Goal: Information Seeking & Learning: Learn about a topic

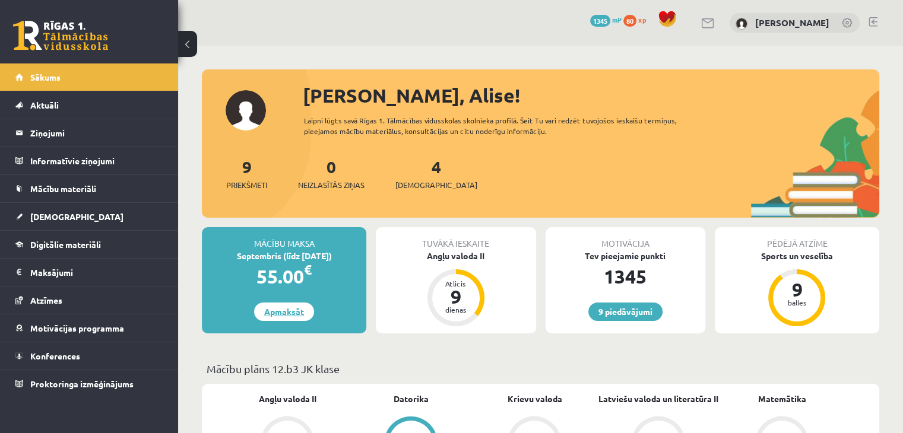
click at [282, 316] on link "Apmaksāt" at bounding box center [284, 312] width 60 height 18
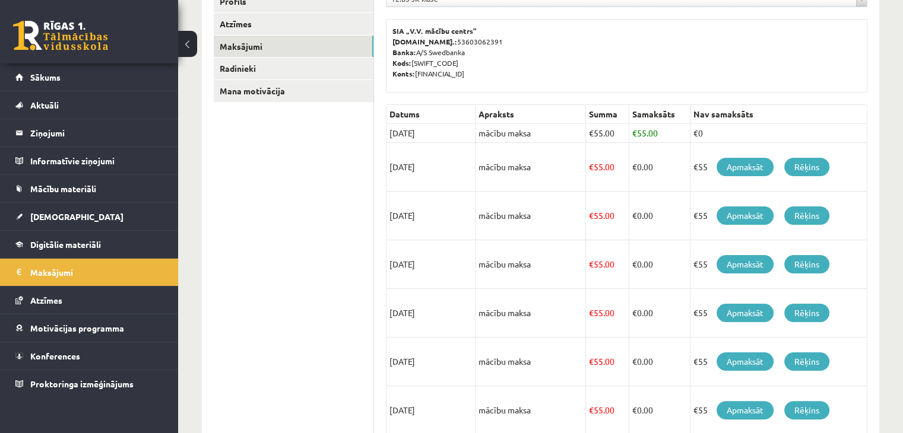
scroll to position [178, 0]
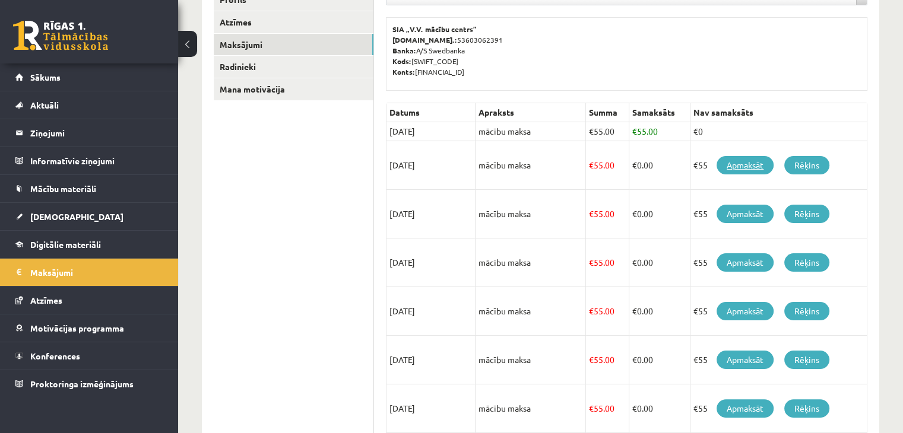
click at [750, 159] on link "Apmaksāt" at bounding box center [745, 165] width 57 height 18
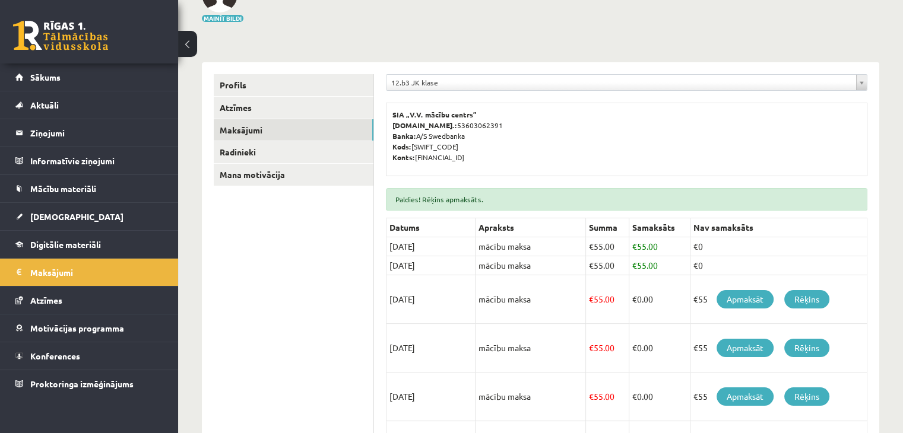
scroll to position [59, 0]
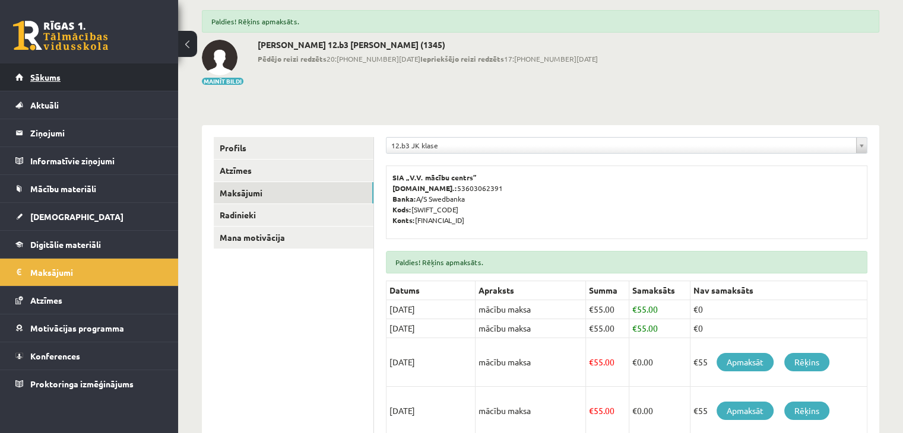
click at [98, 81] on link "Sākums" at bounding box center [89, 77] width 148 height 27
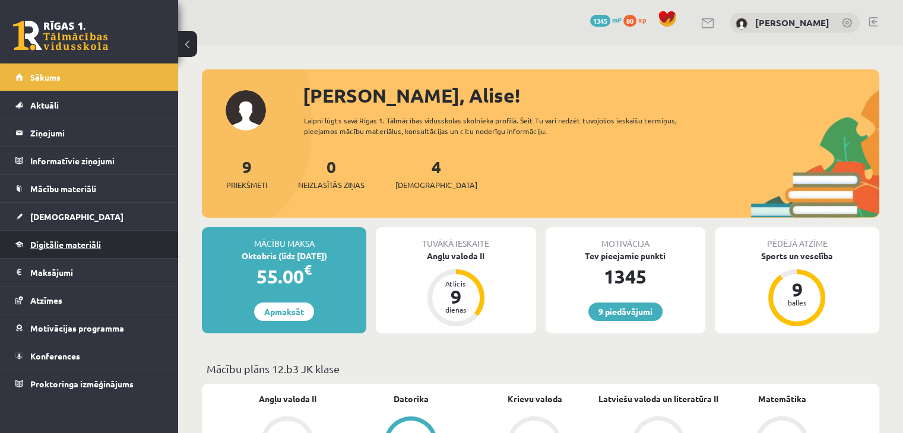
click at [69, 243] on span "Digitālie materiāli" at bounding box center [65, 244] width 71 height 11
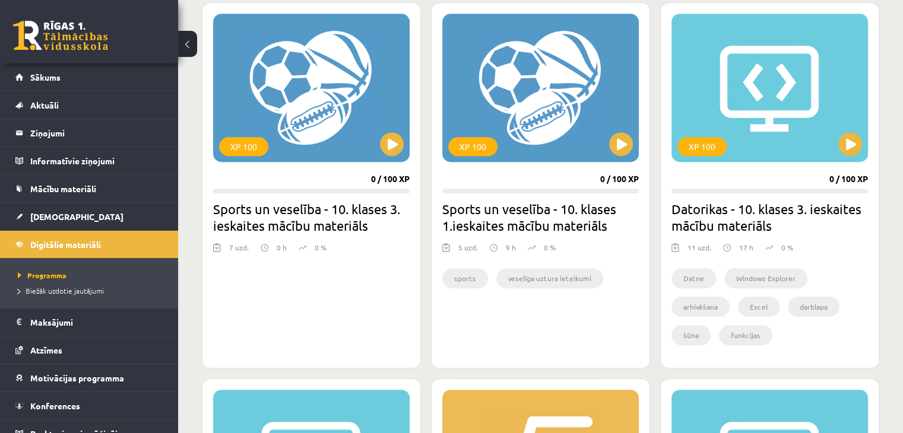
scroll to position [1069, 0]
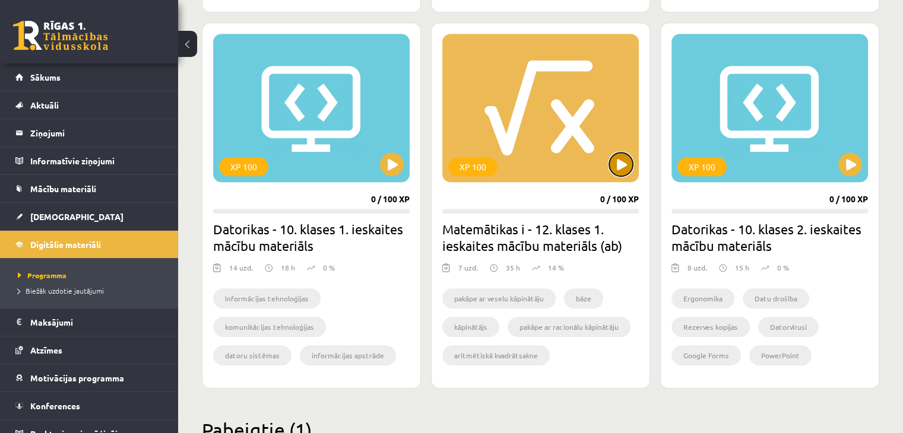
click at [620, 167] on button at bounding box center [621, 165] width 24 height 24
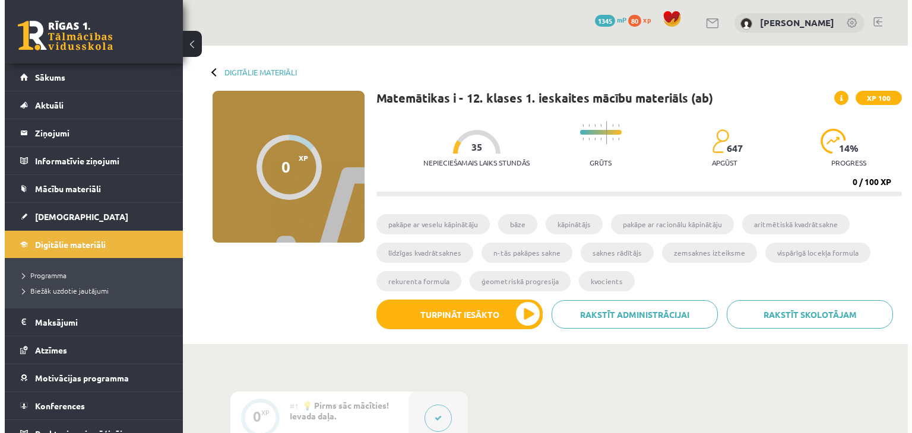
scroll to position [238, 0]
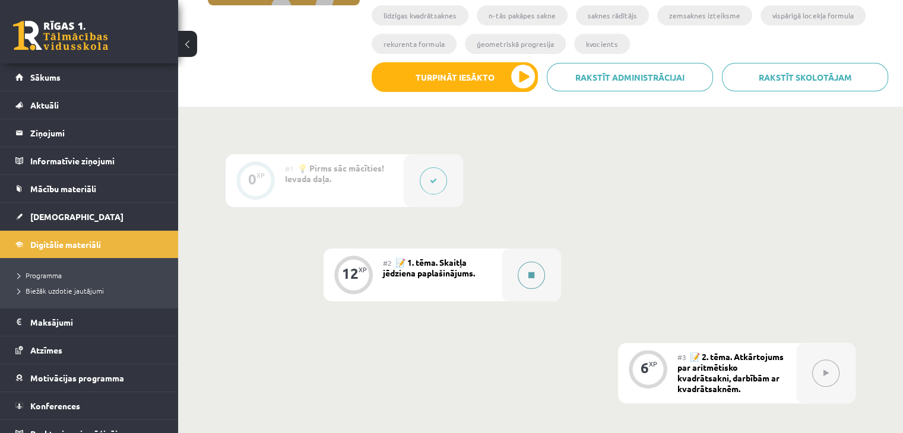
click at [542, 276] on button at bounding box center [531, 275] width 27 height 27
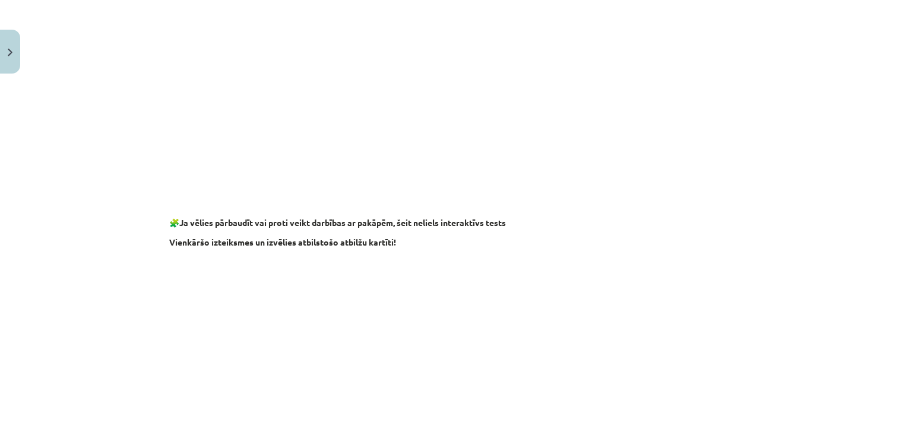
scroll to position [1128, 0]
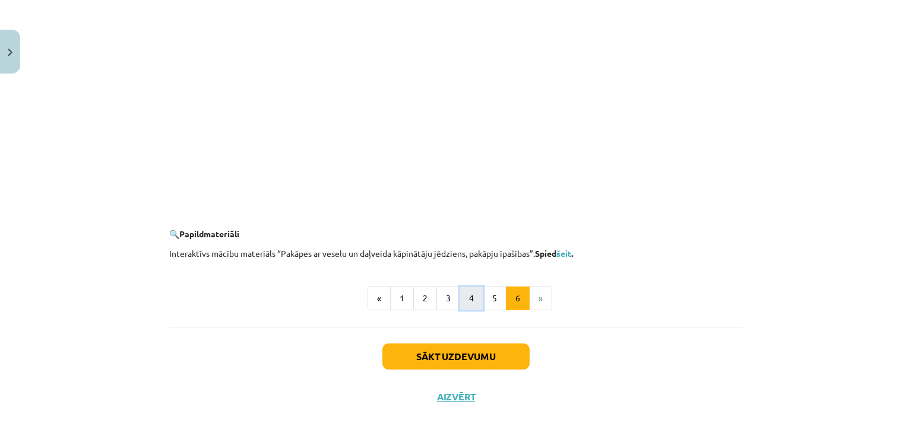
click at [467, 297] on button "4" at bounding box center [472, 299] width 24 height 24
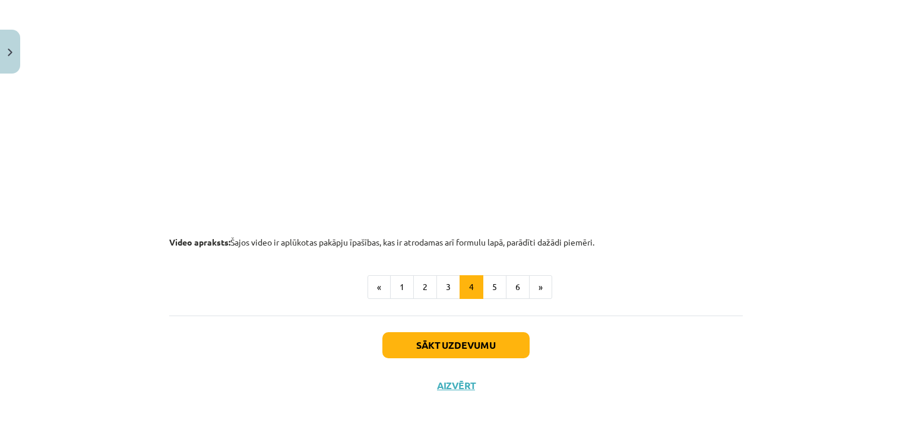
scroll to position [1249, 0]
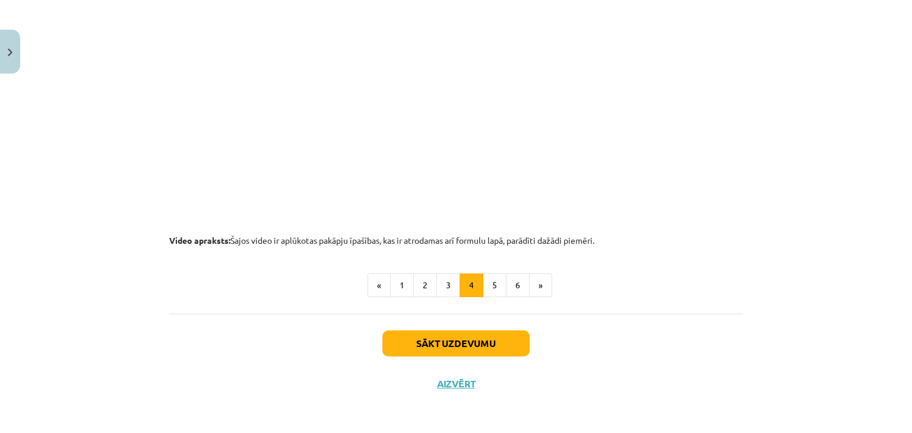
click at [484, 283] on button "5" at bounding box center [495, 286] width 24 height 24
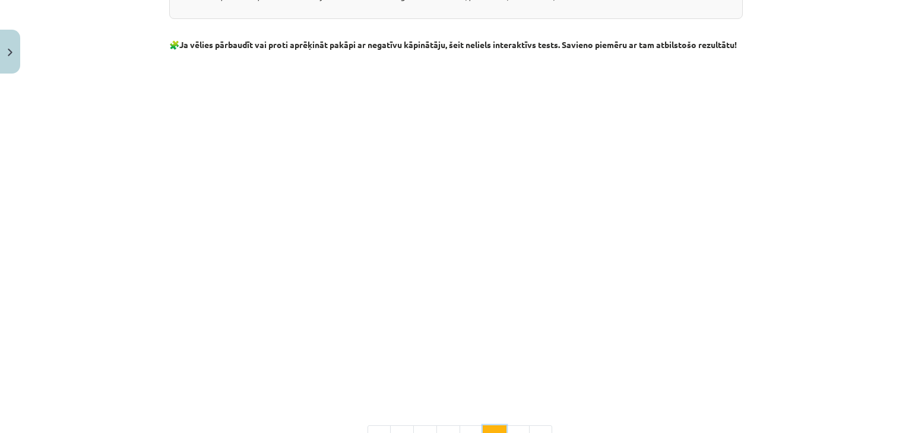
scroll to position [1281, 0]
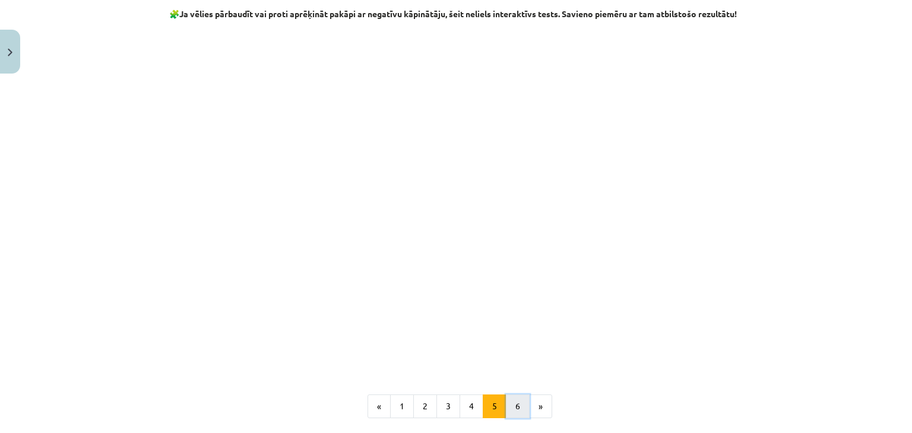
click at [512, 414] on button "6" at bounding box center [518, 407] width 24 height 24
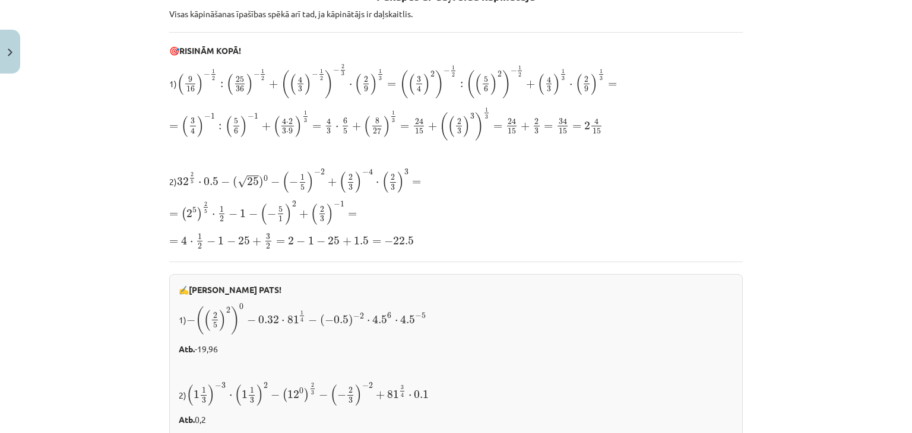
scroll to position [119, 0]
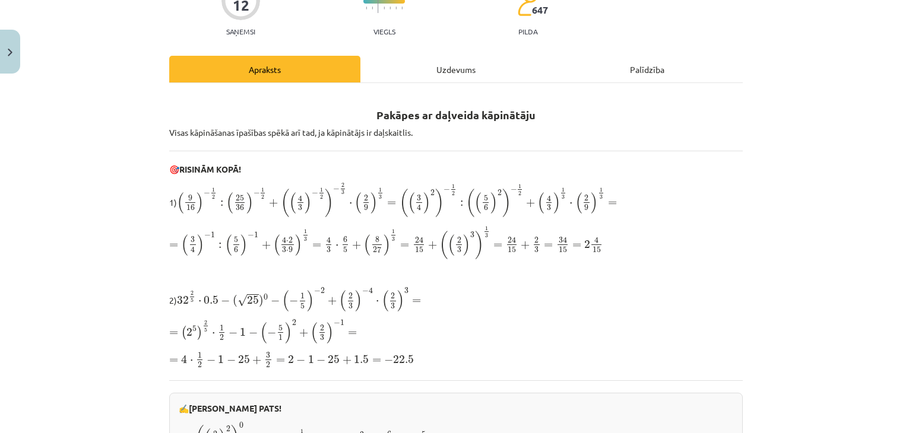
click at [458, 77] on div "Uzdevums" at bounding box center [455, 69] width 191 height 27
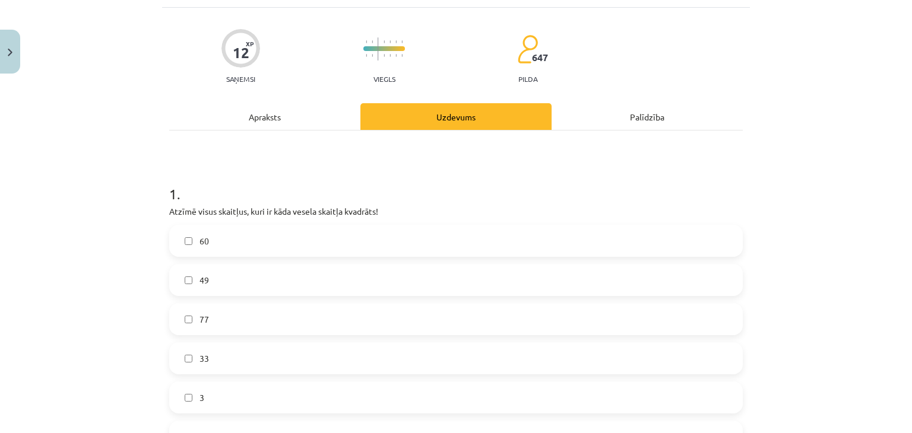
scroll to position [89, 0]
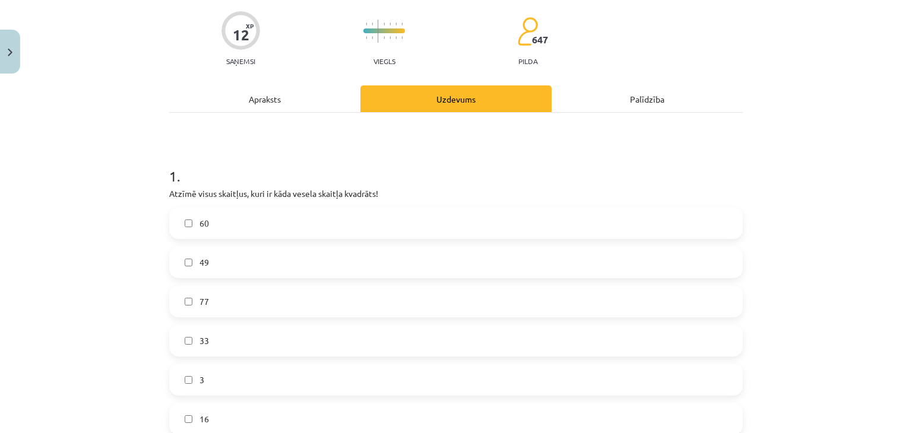
click at [275, 94] on div "Apraksts" at bounding box center [264, 99] width 191 height 27
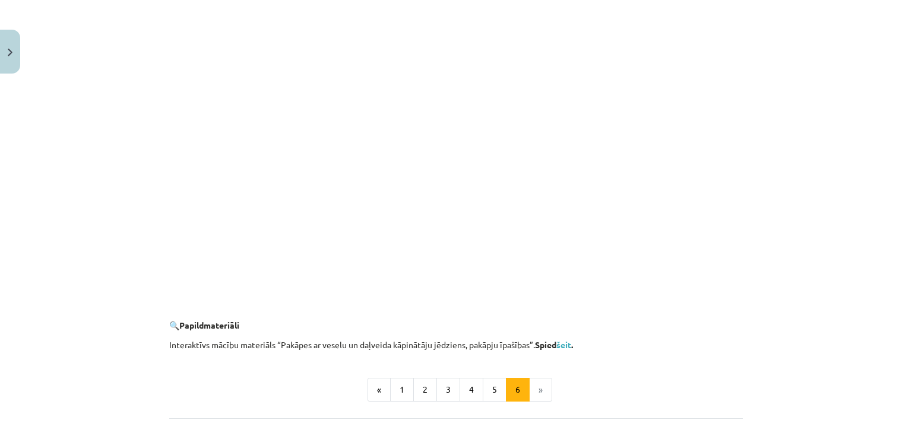
scroll to position [1039, 0]
click at [506, 387] on button "6" at bounding box center [518, 388] width 24 height 24
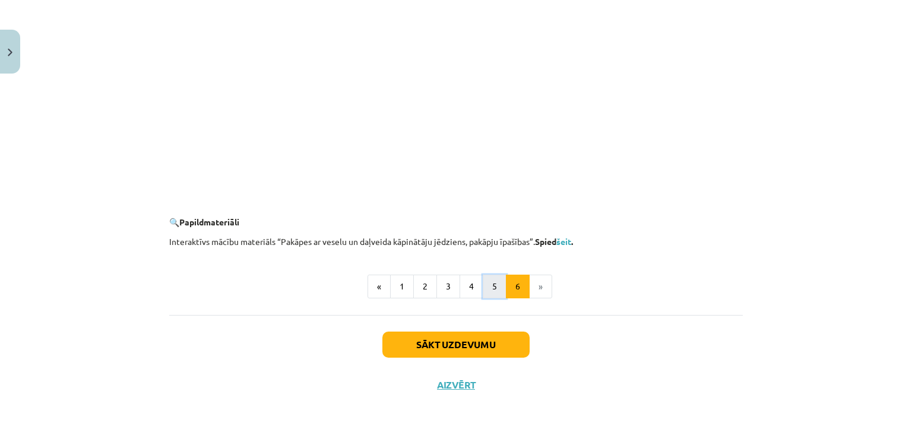
click at [492, 288] on button "5" at bounding box center [495, 287] width 24 height 24
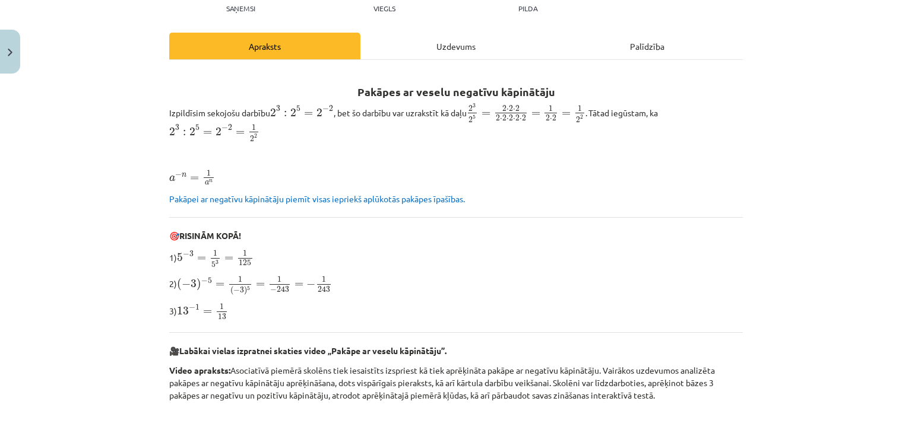
scroll to position [34, 0]
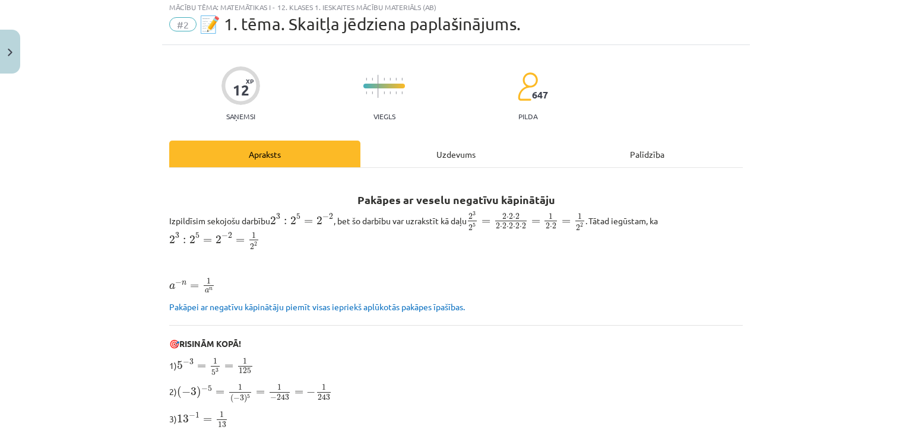
click at [468, 151] on div "Uzdevums" at bounding box center [455, 154] width 191 height 27
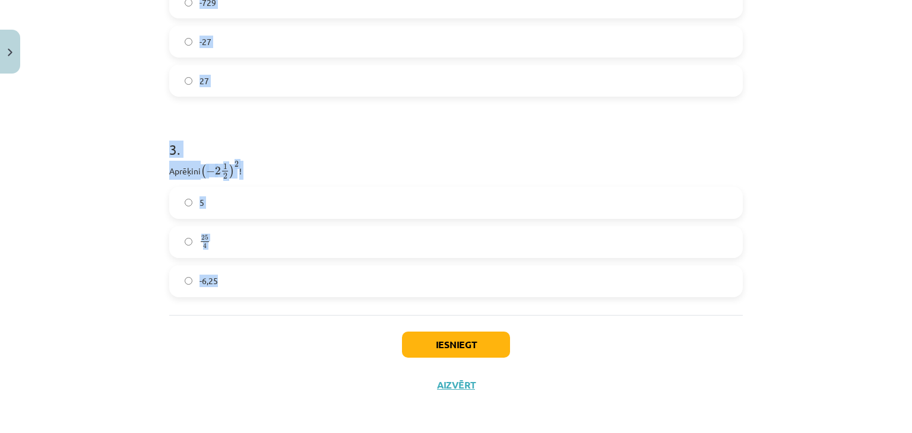
scroll to position [704, 0]
drag, startPoint x: 150, startPoint y: 250, endPoint x: 330, endPoint y: 296, distance: 186.2
click at [330, 296] on div "Mācību tēma: Matemātikas i - 12. klases 1. ieskaites mācību materiāls (ab) #2 📝…" at bounding box center [456, 216] width 912 height 433
copy form "Atzīmē visus skaitļus, kuri ir kāda vesela skaitļa kvadrāts! 60 49 77 33 3 16 1…"
click at [274, 181] on div "3 . Aprēķini ( − 2 1 2 ) 2 ( − 2 1 2 ) 2 ! 5 25 4 25 4 -6,25" at bounding box center [456, 208] width 574 height 177
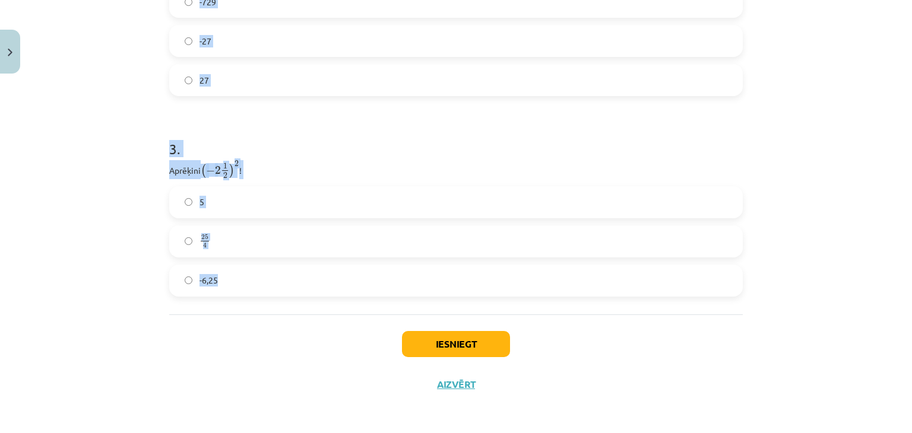
click at [306, 147] on h1 "3 ." at bounding box center [456, 138] width 574 height 37
click at [276, 166] on p "Aprēķini ( − 2 1 2 ) 2 ( − 2 1 2 ) 2 !" at bounding box center [456, 169] width 574 height 19
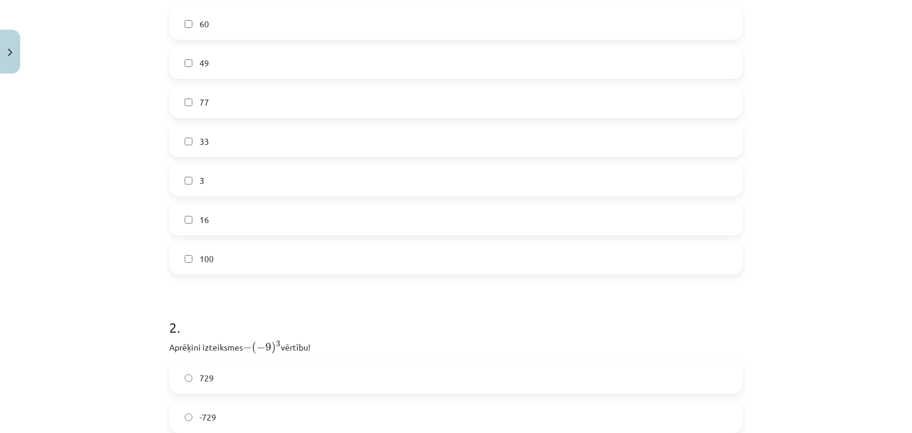
scroll to position [51, 0]
drag, startPoint x: 162, startPoint y: 234, endPoint x: 342, endPoint y: 260, distance: 182.4
click at [342, 260] on div "12 XP Saņemsi Viegls 647 pilda Apraksts Uzdevums Palīdzība 1 . Atzīmē visus ska…" at bounding box center [456, 305] width 588 height 1030
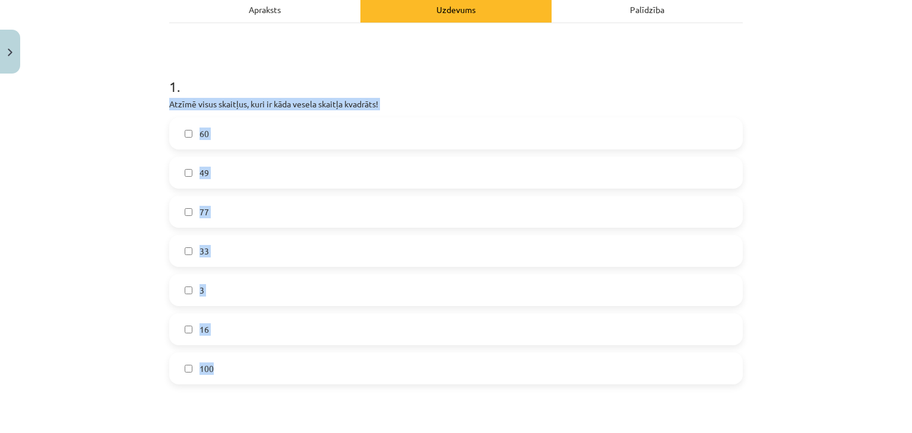
scroll to position [110, 0]
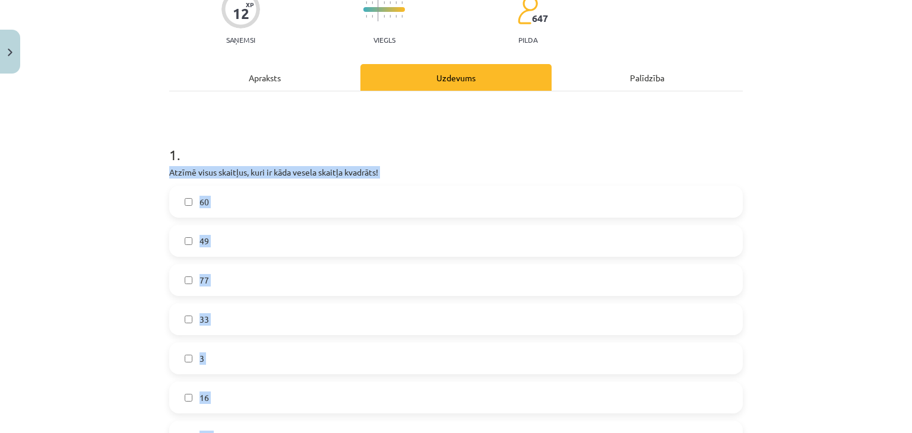
copy div "Atzīmē visus skaitļus, kuri ir kāda vesela skaitļa kvadrāts! 60 49 77 33 3 16 1…"
drag, startPoint x: 294, startPoint y: 233, endPoint x: 277, endPoint y: 232, distance: 16.6
click at [293, 232] on label "49" at bounding box center [455, 241] width 571 height 30
click at [33, 245] on div "Mācību tēma: Matemātikas i - 12. klases 1. ieskaites mācību materiāls (ab) #2 📝…" at bounding box center [456, 216] width 912 height 433
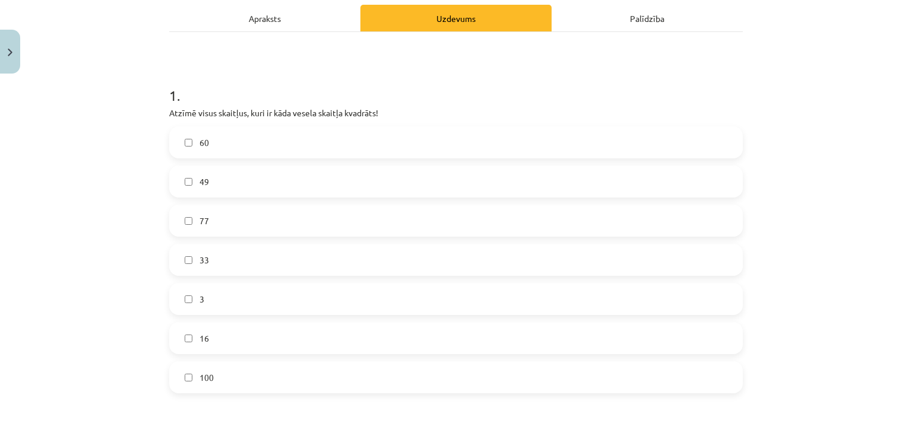
click at [213, 330] on label "16" at bounding box center [455, 339] width 571 height 30
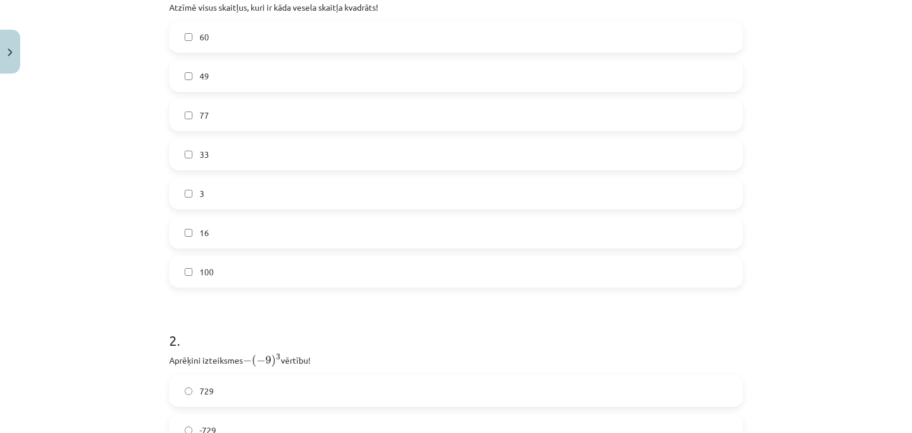
scroll to position [289, 0]
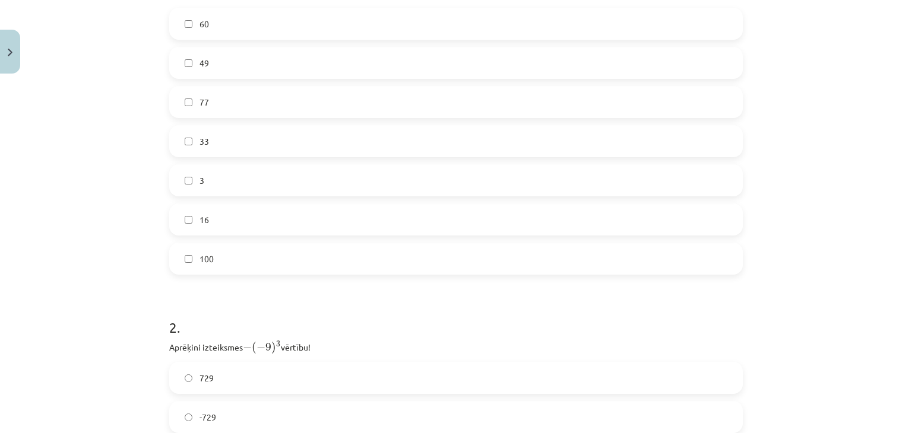
click at [229, 265] on label "100" at bounding box center [455, 259] width 571 height 30
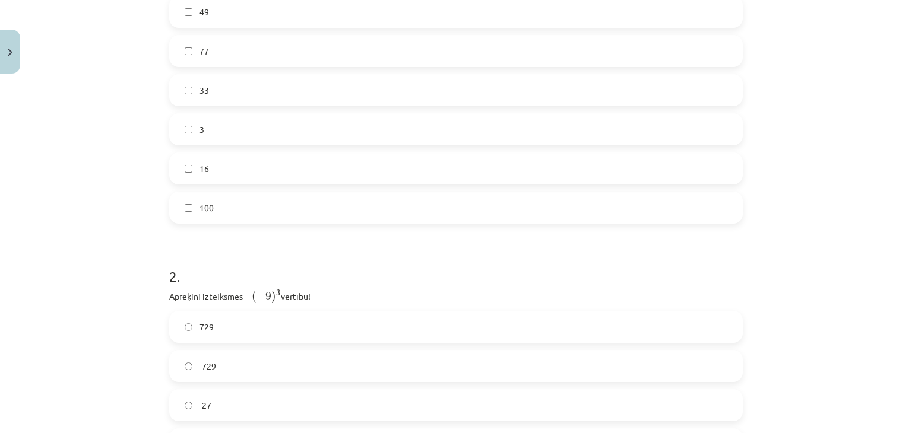
scroll to position [467, 0]
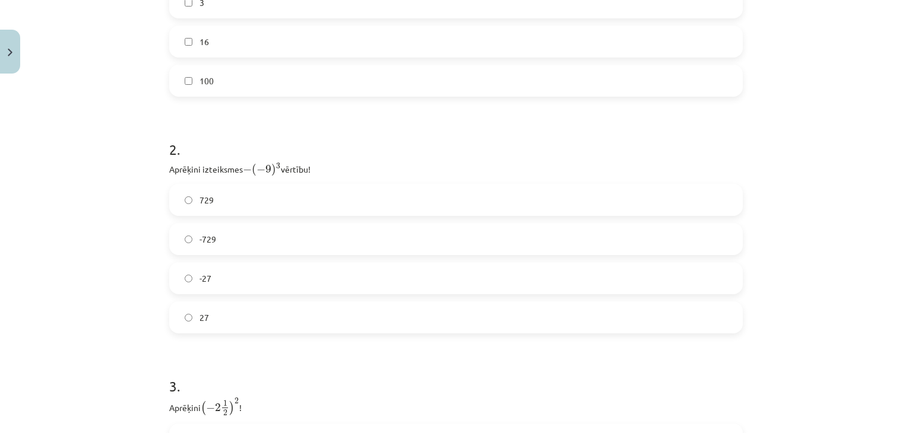
drag, startPoint x: 299, startPoint y: 320, endPoint x: 289, endPoint y: 316, distance: 10.4
click at [298, 320] on label "27" at bounding box center [455, 318] width 571 height 30
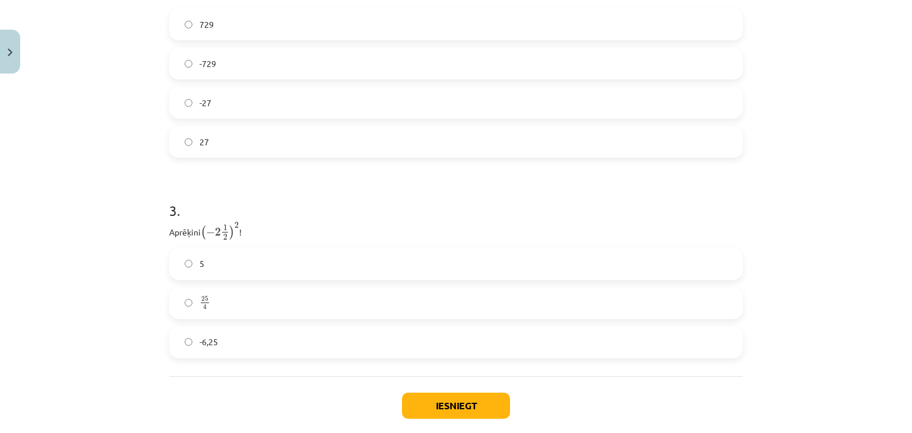
scroll to position [645, 0]
click at [210, 259] on label "5" at bounding box center [455, 262] width 571 height 30
click at [428, 398] on button "Iesniegt" at bounding box center [456, 404] width 108 height 26
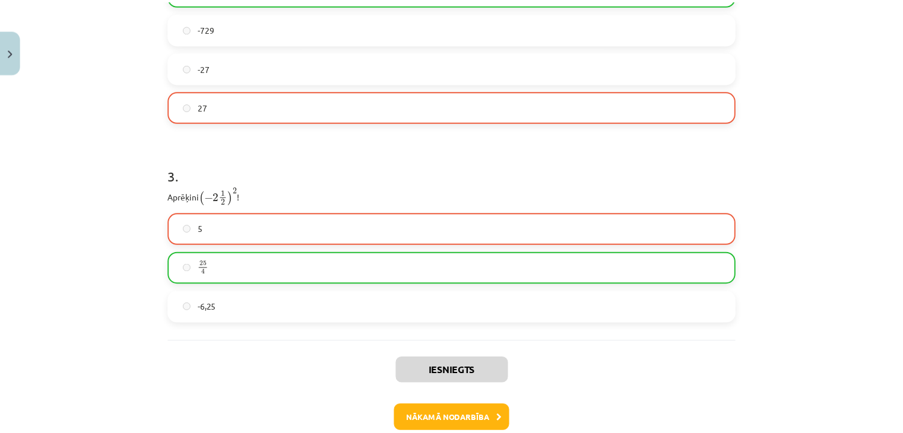
scroll to position [742, 0]
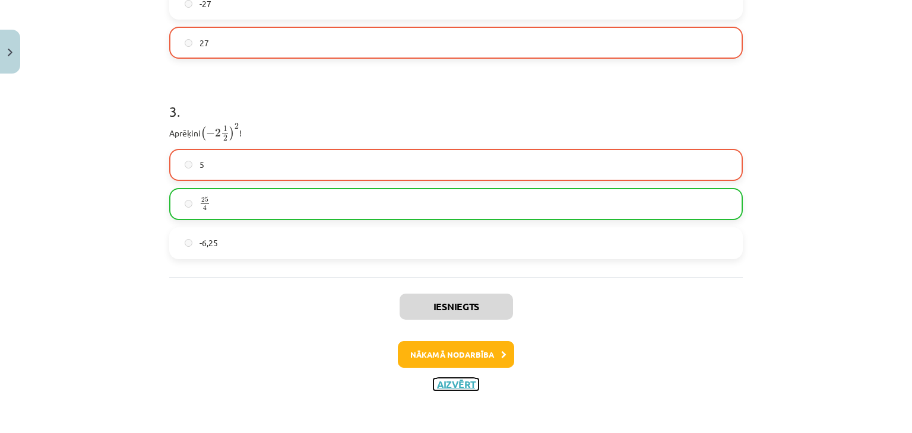
click at [463, 385] on button "Aizvērt" at bounding box center [455, 385] width 45 height 12
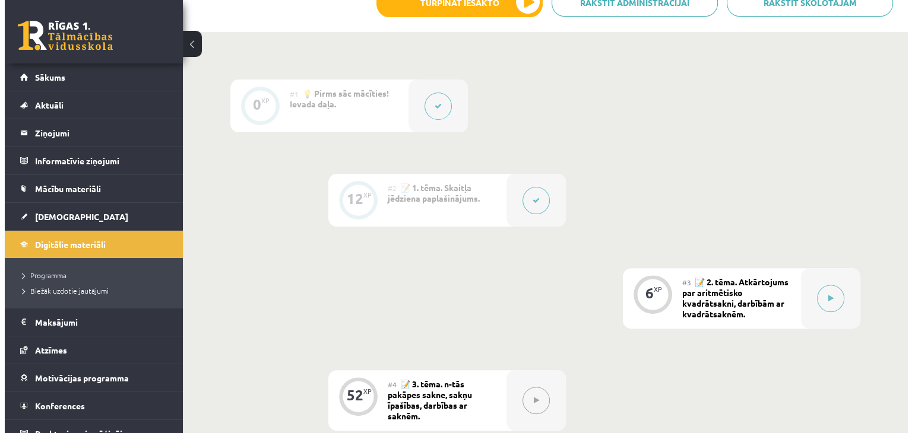
scroll to position [356, 0]
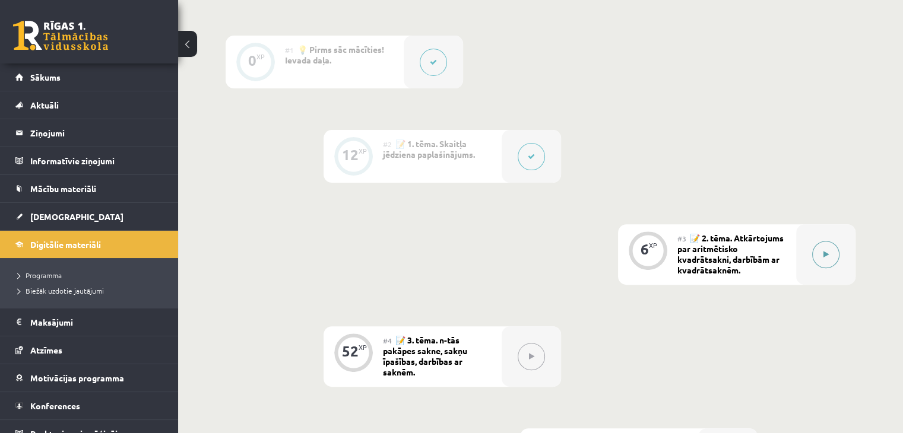
click at [819, 260] on button at bounding box center [825, 254] width 27 height 27
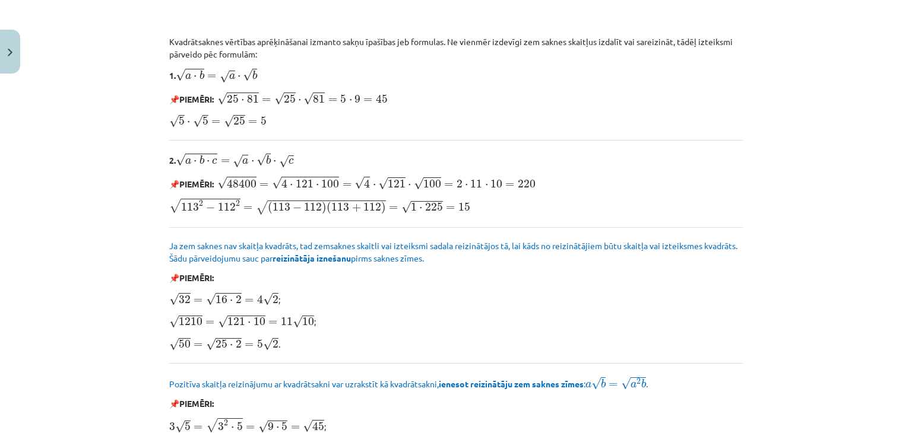
scroll to position [1425, 0]
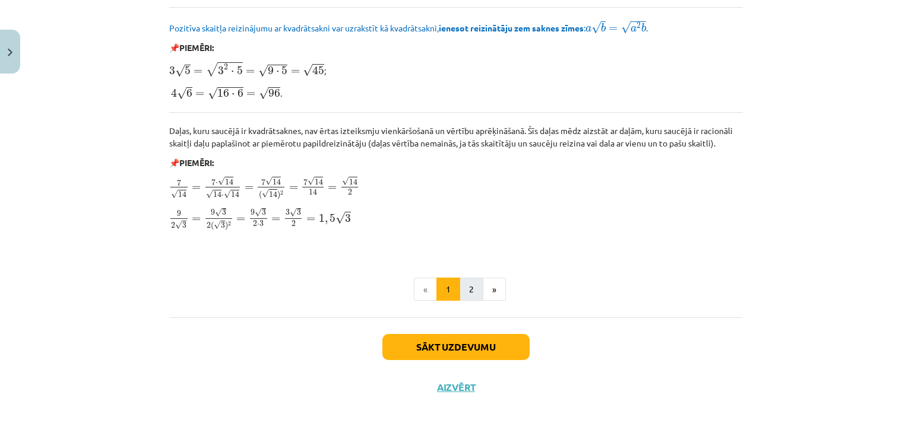
drag, startPoint x: 480, startPoint y: 297, endPoint x: 465, endPoint y: 289, distance: 17.8
click at [464, 287] on button "2" at bounding box center [472, 290] width 24 height 24
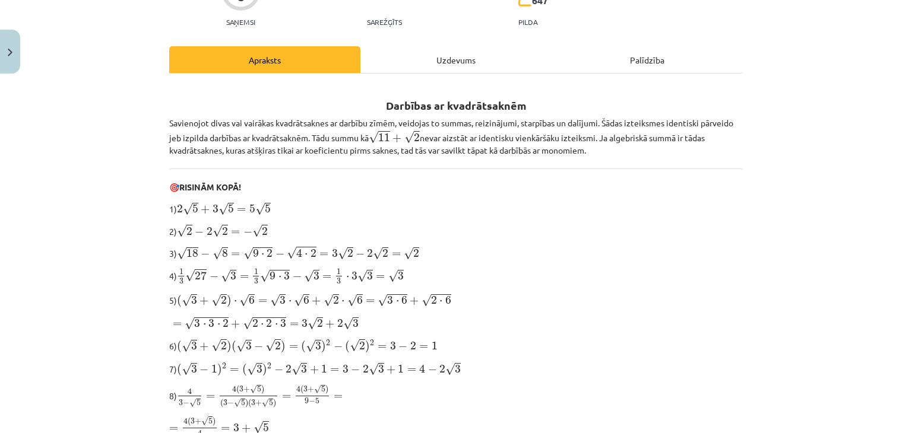
scroll to position [0, 0]
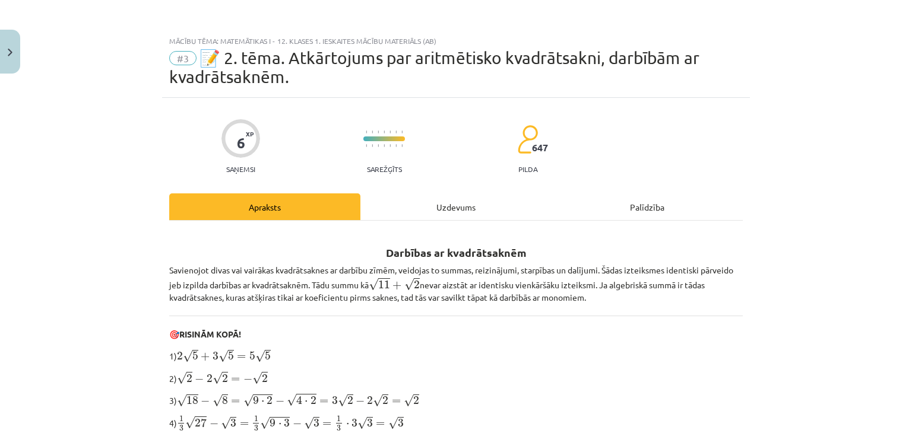
click at [428, 200] on div "Uzdevums" at bounding box center [455, 207] width 191 height 27
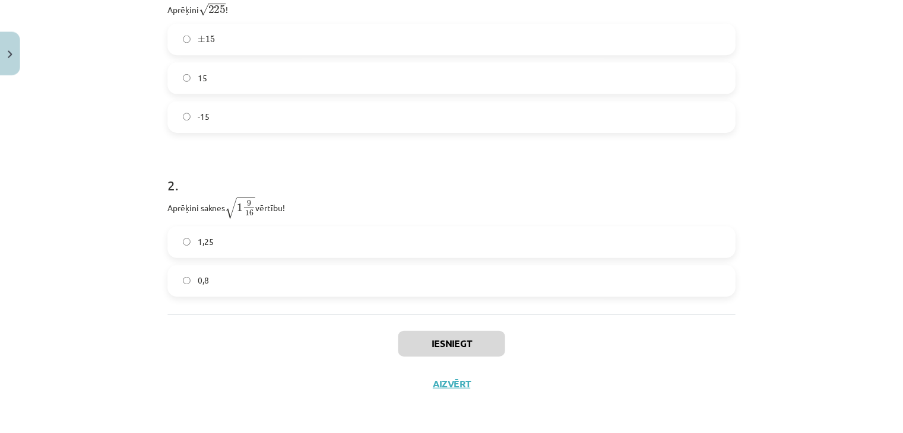
scroll to position [297, 0]
click at [439, 383] on button "Aizvērt" at bounding box center [455, 385] width 45 height 12
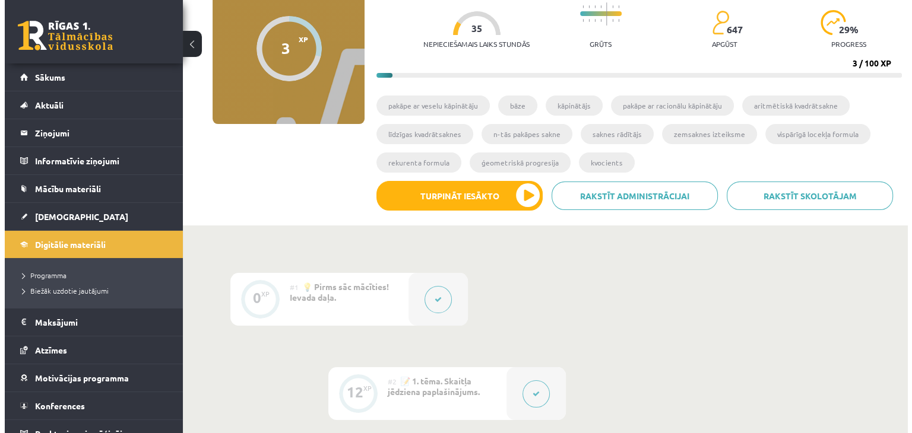
scroll to position [238, 0]
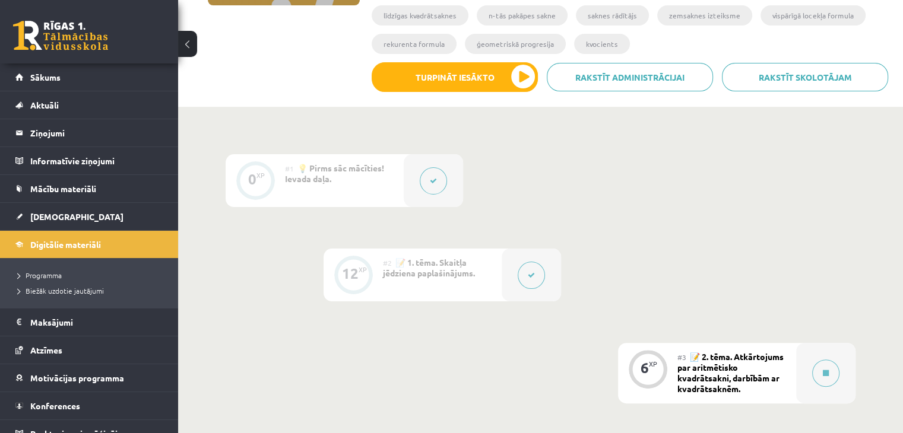
click at [525, 264] on button at bounding box center [531, 275] width 27 height 27
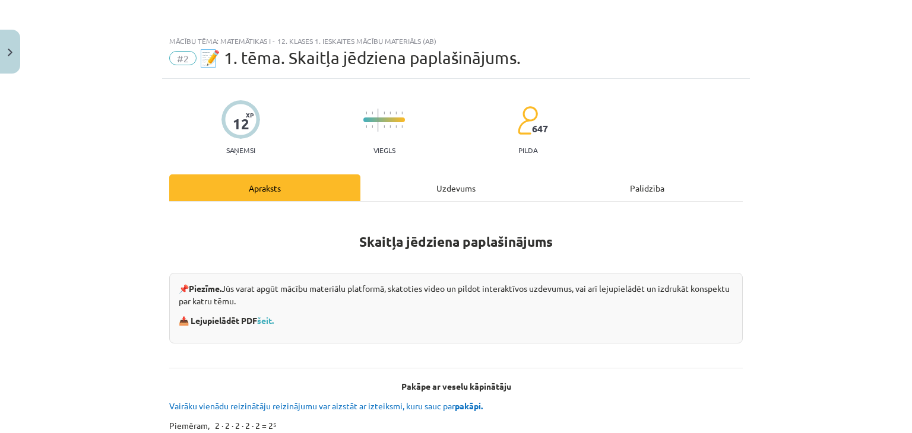
click at [496, 185] on div "Uzdevums" at bounding box center [455, 188] width 191 height 27
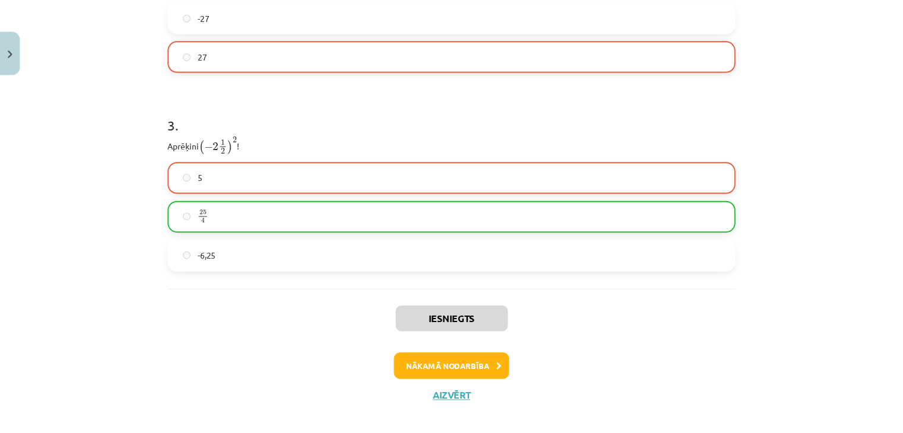
scroll to position [742, 0]
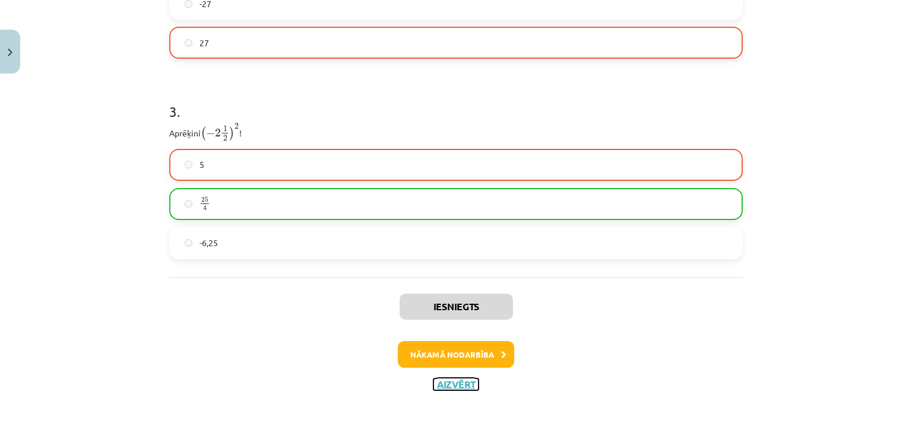
click at [433, 385] on button "Aizvērt" at bounding box center [455, 385] width 45 height 12
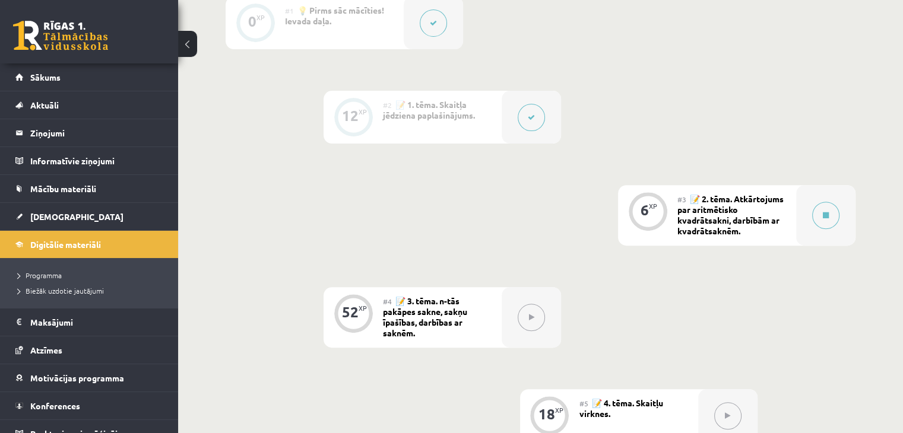
scroll to position [416, 0]
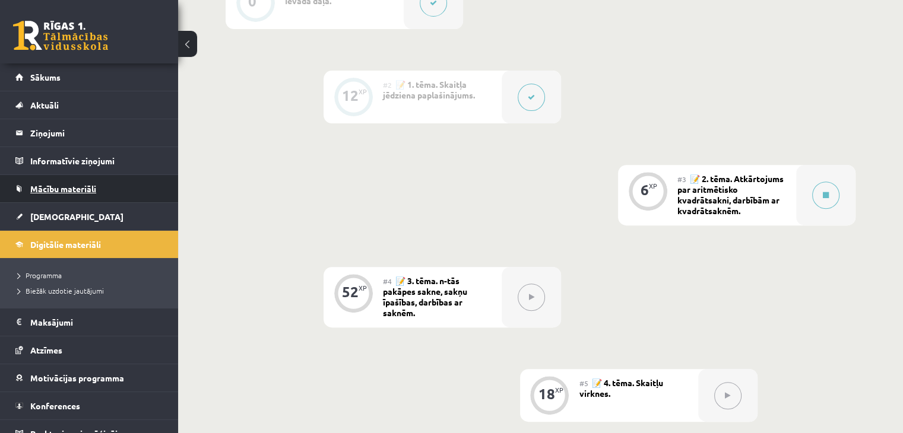
click at [78, 191] on span "Mācību materiāli" at bounding box center [63, 188] width 66 height 11
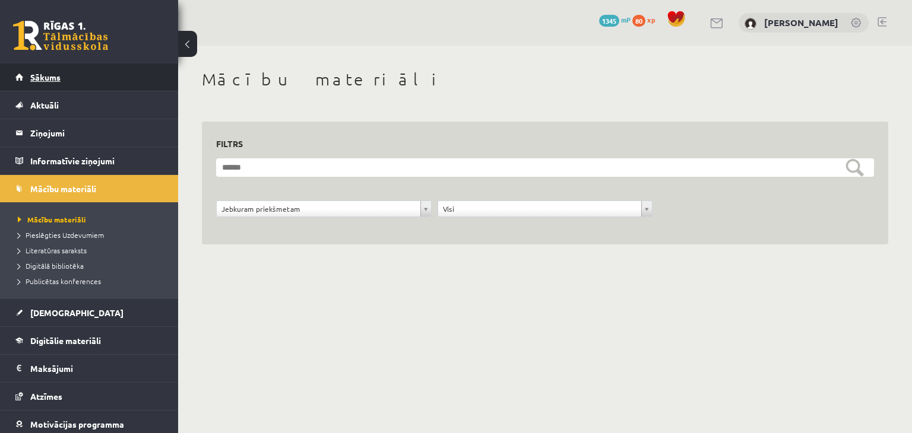
click at [61, 75] on link "Sākums" at bounding box center [89, 77] width 148 height 27
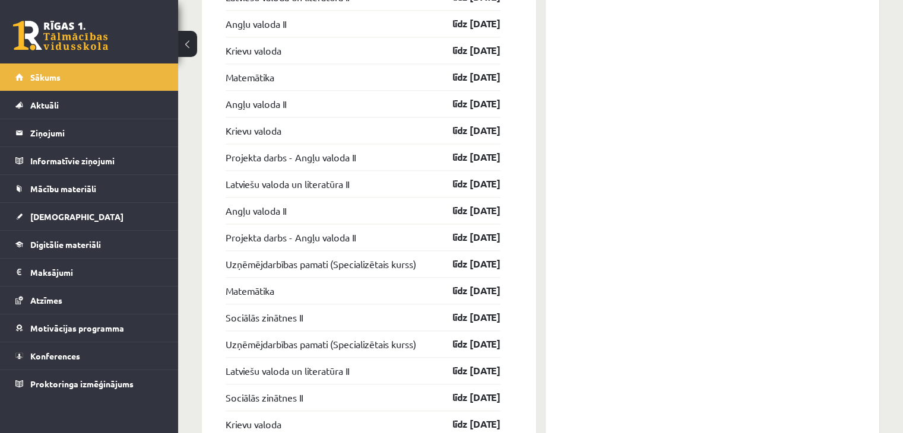
scroll to position [1512, 0]
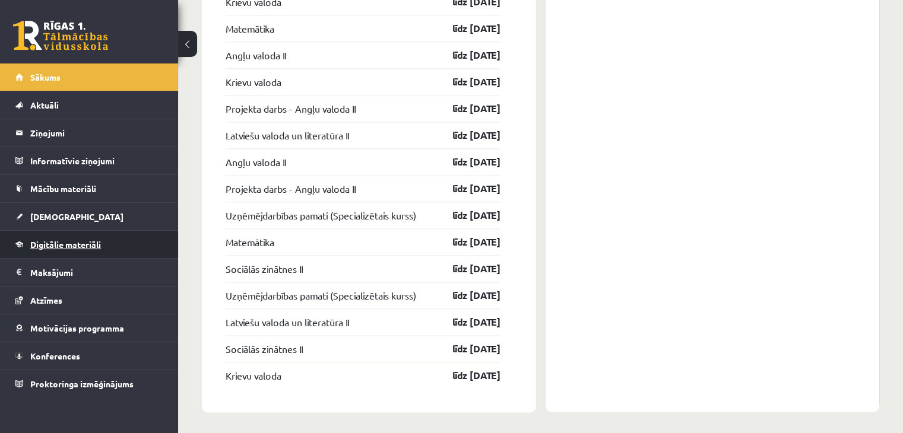
click at [36, 241] on span "Digitālie materiāli" at bounding box center [65, 244] width 71 height 11
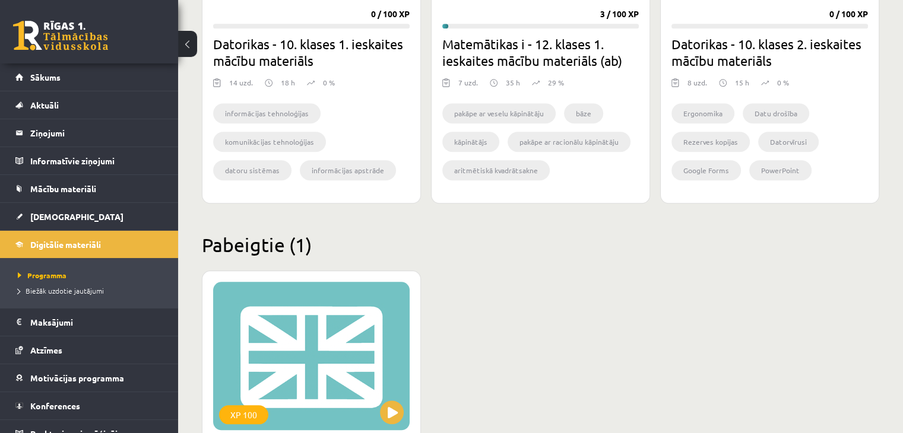
scroll to position [1157, 0]
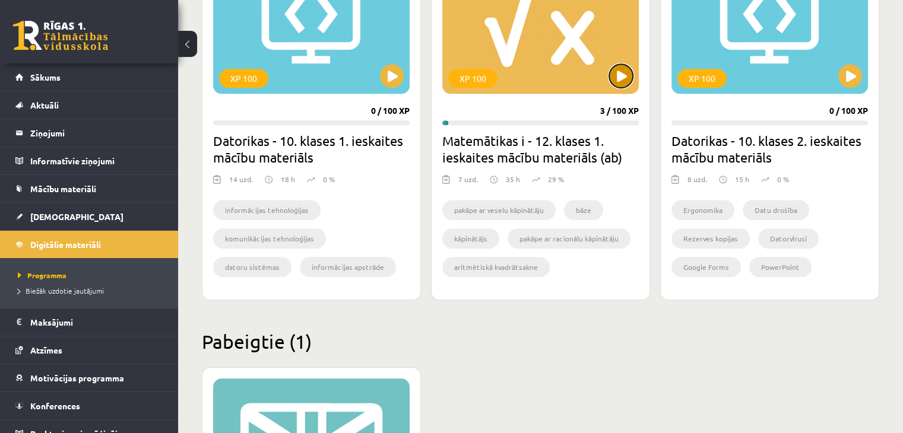
click at [622, 70] on button at bounding box center [621, 76] width 24 height 24
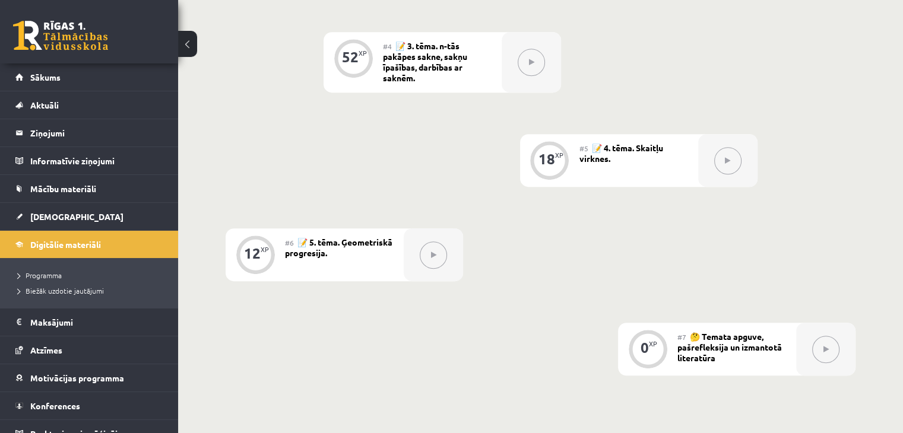
scroll to position [653, 0]
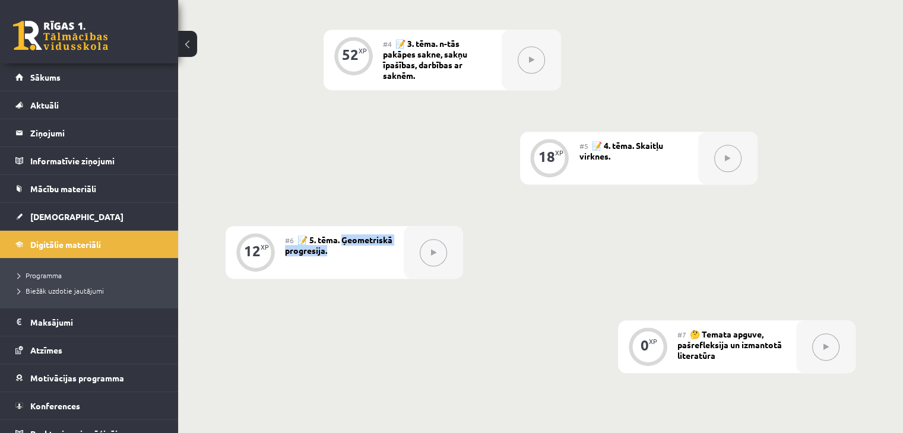
drag, startPoint x: 346, startPoint y: 238, endPoint x: 397, endPoint y: 255, distance: 53.7
click at [397, 255] on div "#6 📝 5. tēma. Ģeometriskā progresija." at bounding box center [344, 252] width 119 height 53
click at [569, 218] on div "0 XP #1 💡 Pirms sāc mācīties! Ievada daļa. 12 XP #2 📝 1. tēma. Skaitļa jēdziena…" at bounding box center [541, 56] width 630 height 635
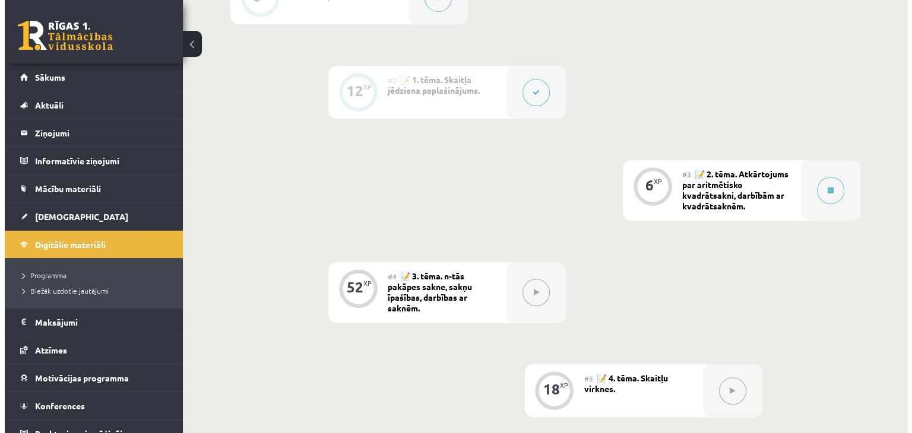
scroll to position [356, 0]
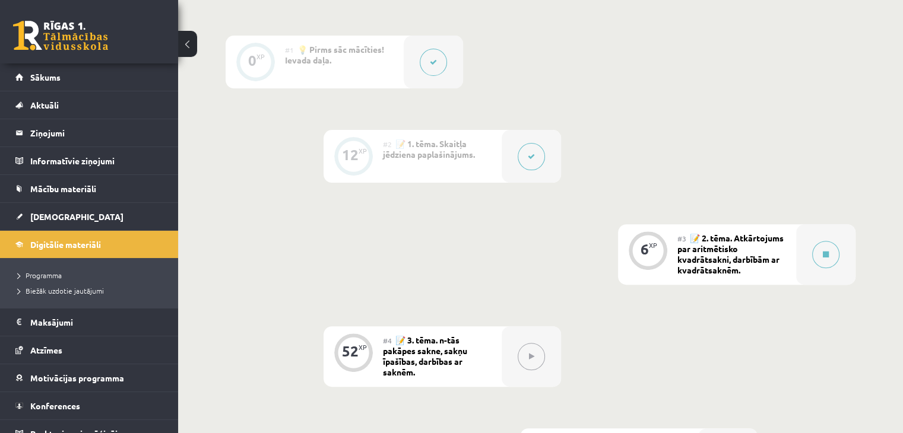
click at [521, 153] on button at bounding box center [531, 156] width 27 height 27
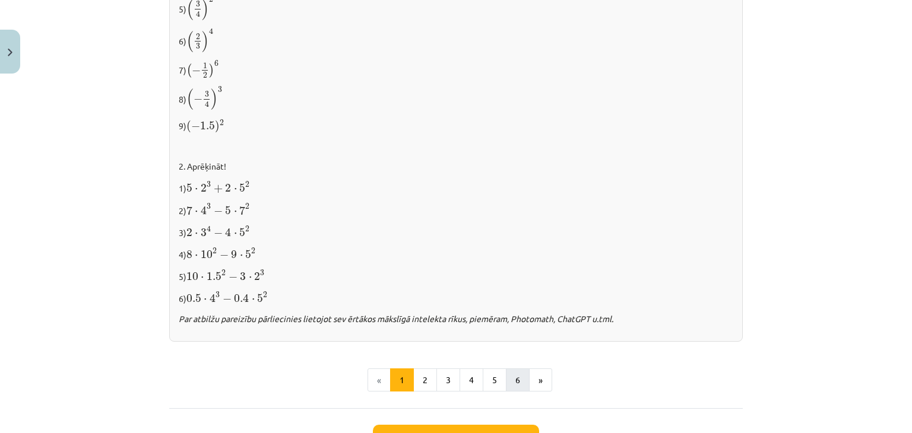
scroll to position [1290, 0]
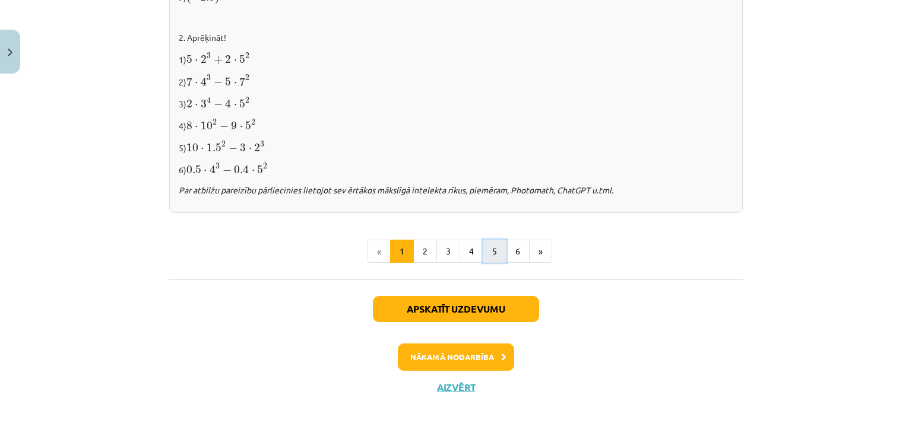
click at [490, 243] on button "5" at bounding box center [495, 252] width 24 height 24
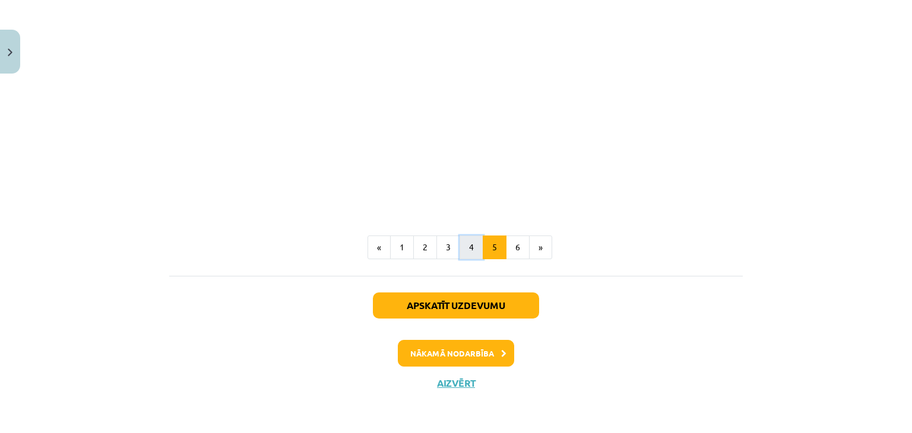
click at [463, 254] on button "4" at bounding box center [472, 248] width 24 height 24
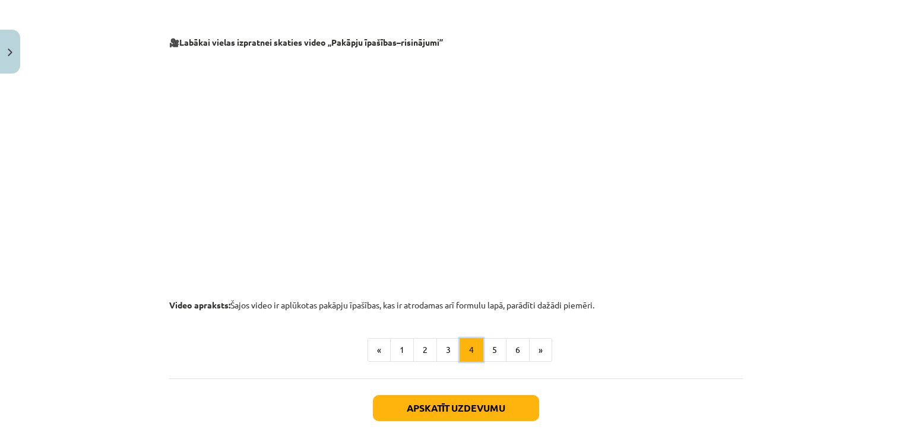
scroll to position [1286, 0]
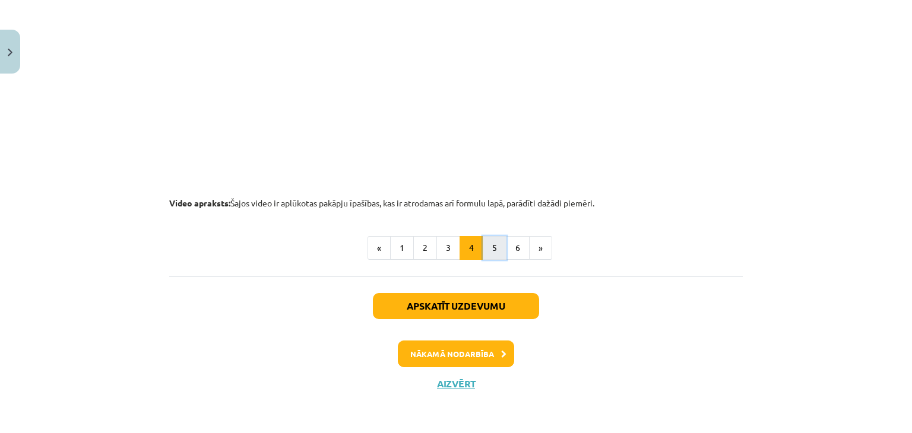
click at [492, 243] on button "5" at bounding box center [495, 248] width 24 height 24
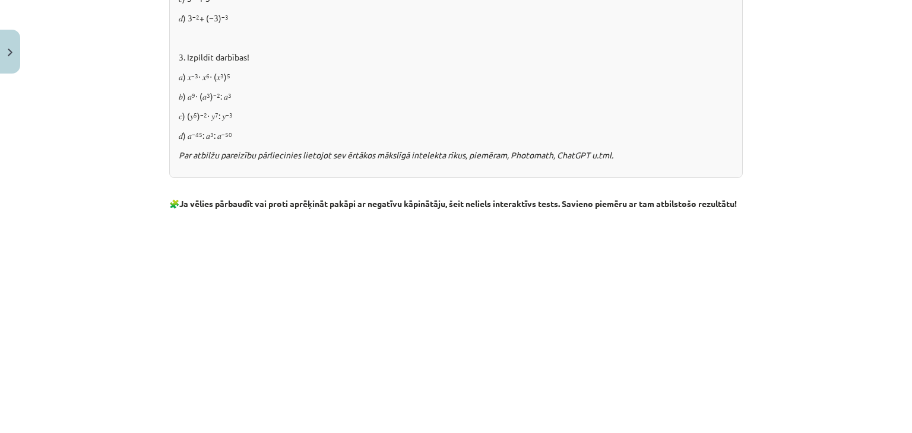
scroll to position [1306, 0]
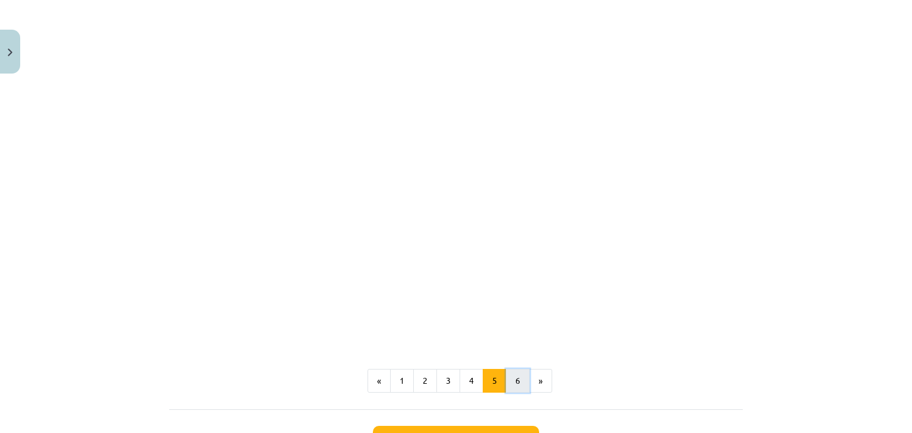
click at [506, 393] on button "6" at bounding box center [518, 381] width 24 height 24
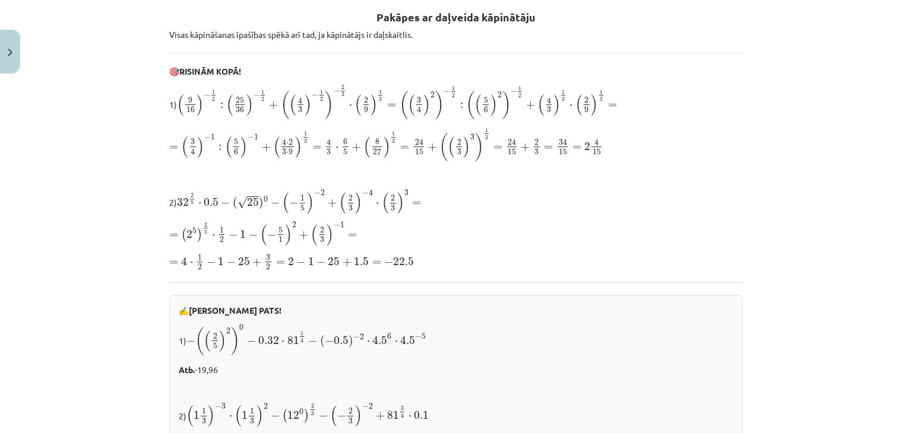
scroll to position [212, 0]
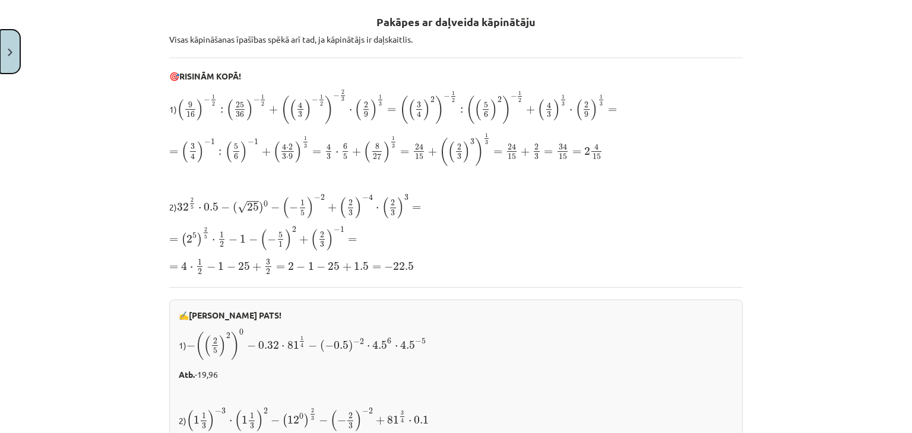
click at [9, 52] on img "Close" at bounding box center [10, 53] width 5 height 8
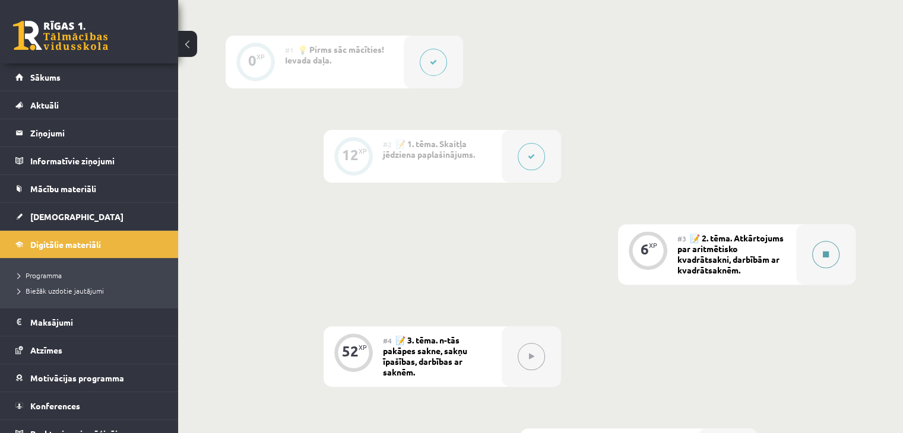
click at [826, 244] on button at bounding box center [825, 254] width 27 height 27
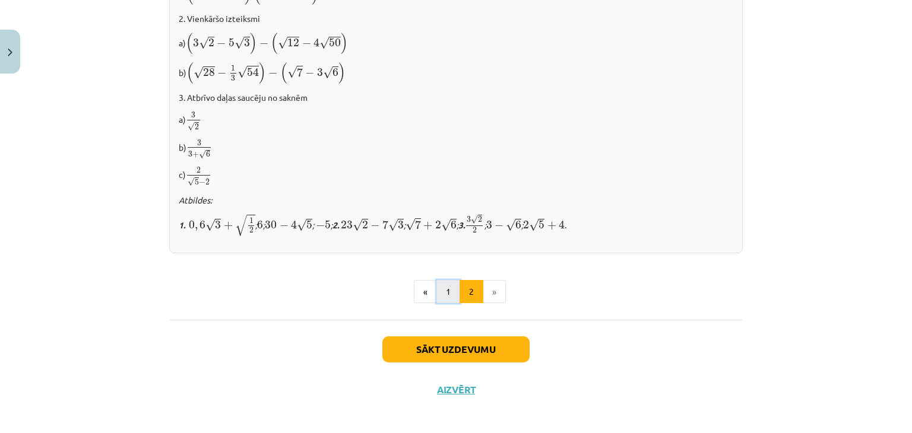
click at [454, 282] on button "1" at bounding box center [448, 292] width 24 height 24
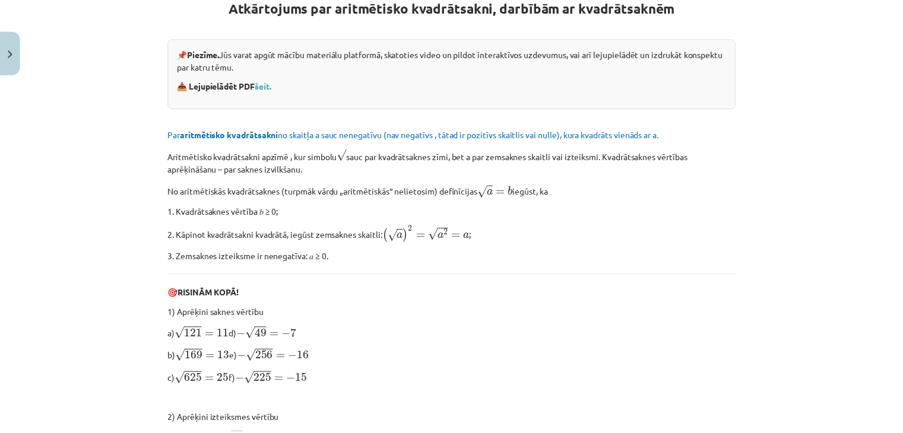
scroll to position [231, 0]
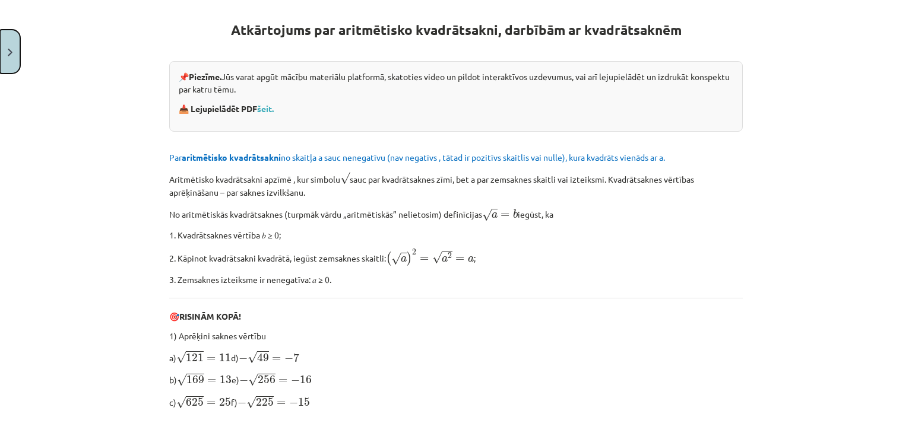
click at [12, 36] on button "Close" at bounding box center [10, 52] width 20 height 44
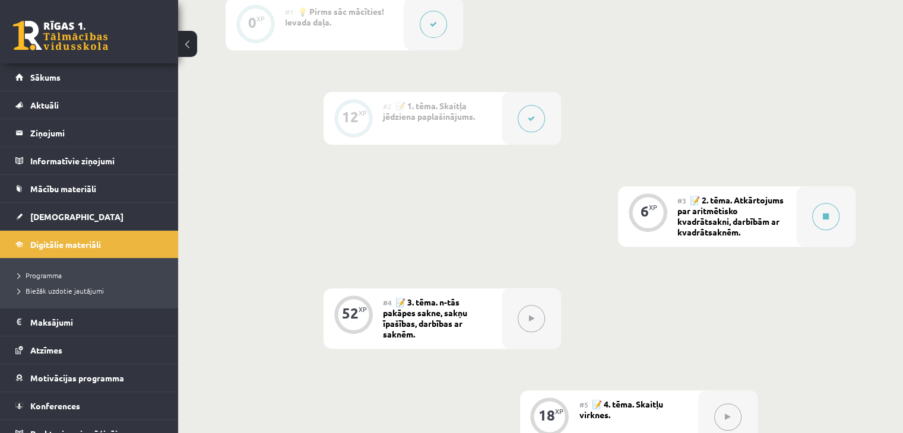
scroll to position [534, 0]
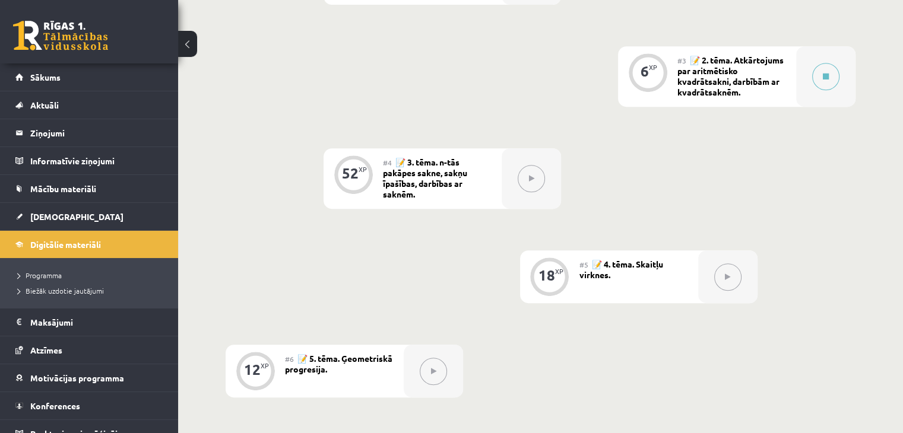
click at [537, 184] on button at bounding box center [531, 178] width 27 height 27
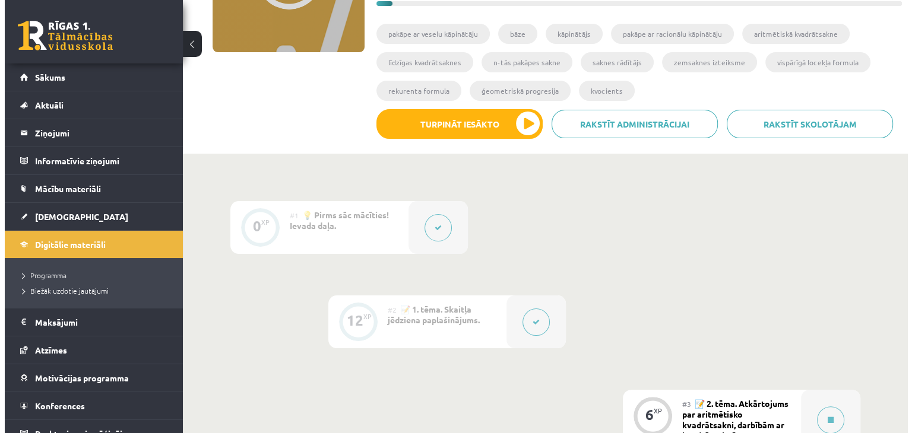
scroll to position [119, 0]
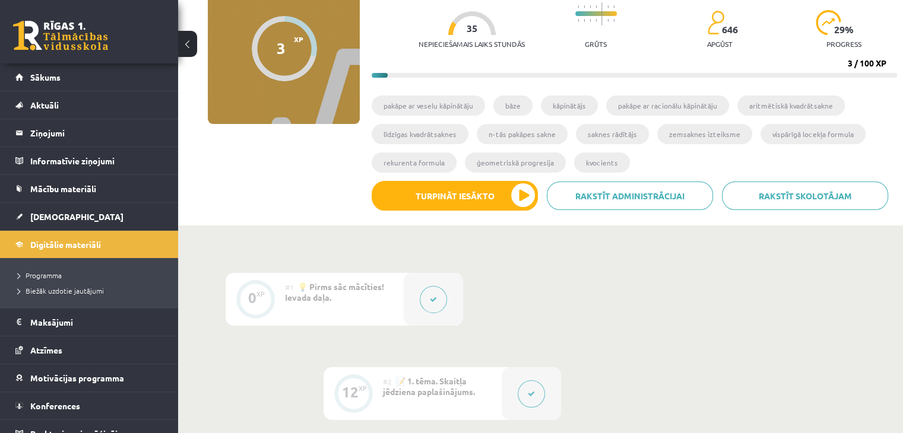
click at [536, 375] on div at bounding box center [531, 394] width 59 height 53
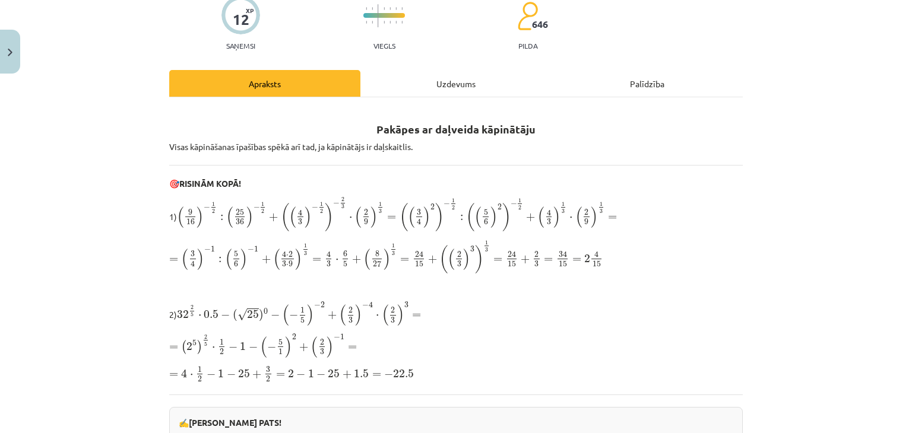
scroll to position [238, 0]
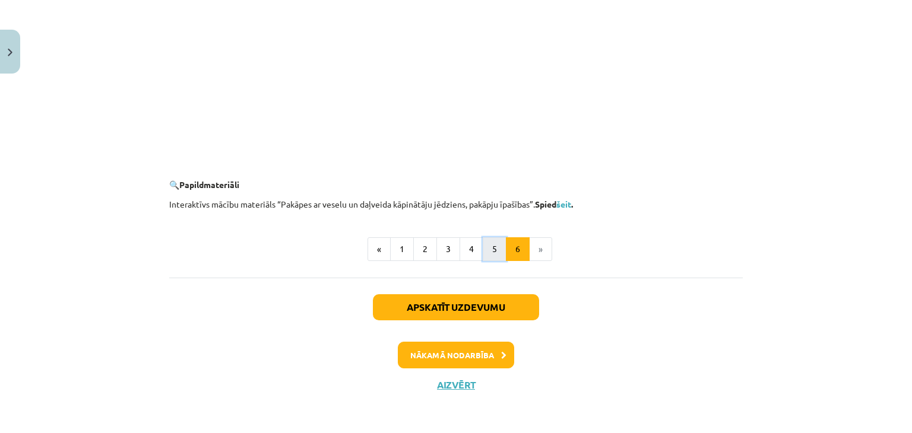
click at [490, 252] on button "5" at bounding box center [495, 250] width 24 height 24
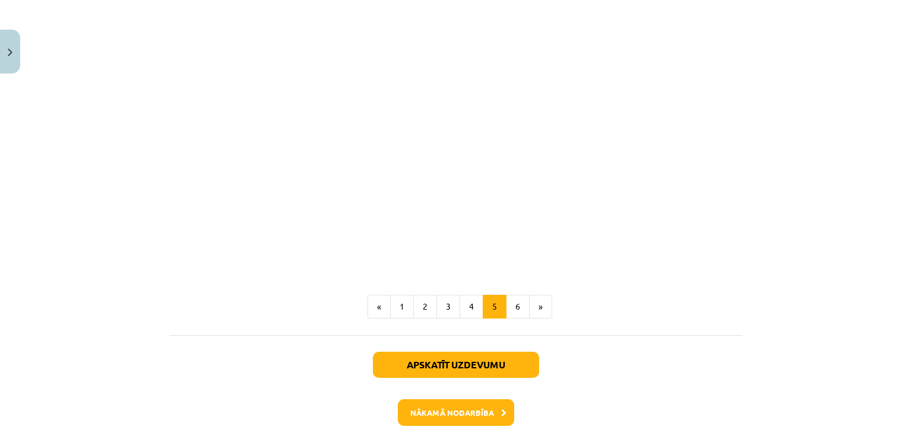
scroll to position [1449, 0]
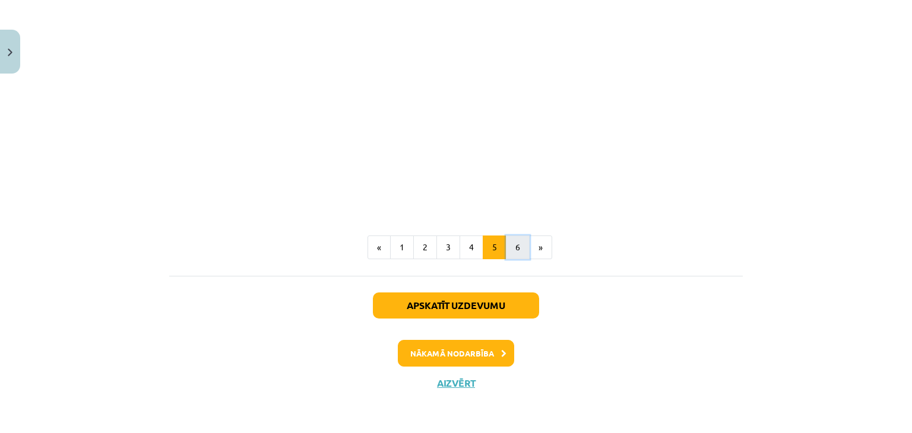
click at [509, 246] on button "6" at bounding box center [518, 248] width 24 height 24
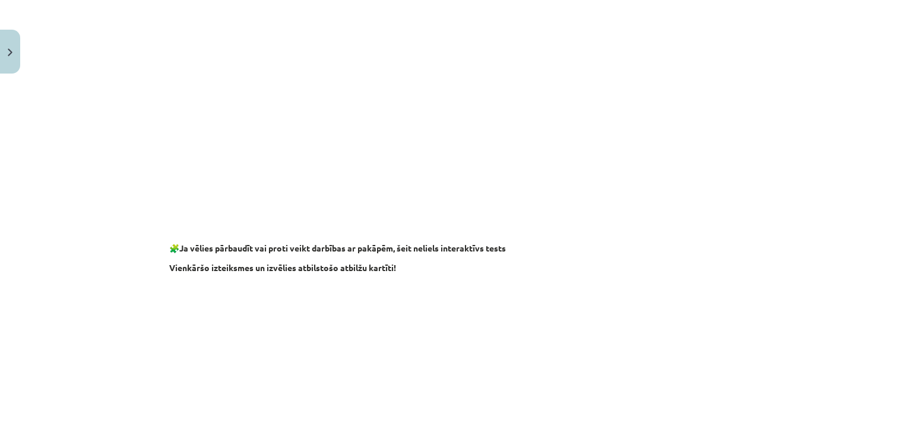
scroll to position [687, 0]
